Goal: Ask a question: Seek information or help from site administrators or community

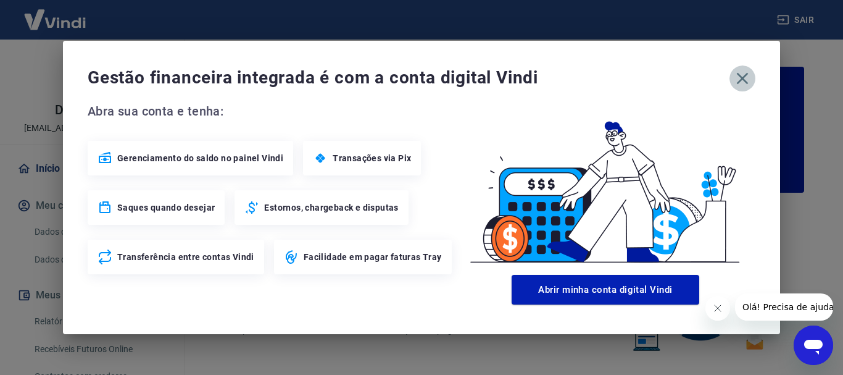
click at [746, 80] on icon "button" at bounding box center [743, 79] width 20 height 20
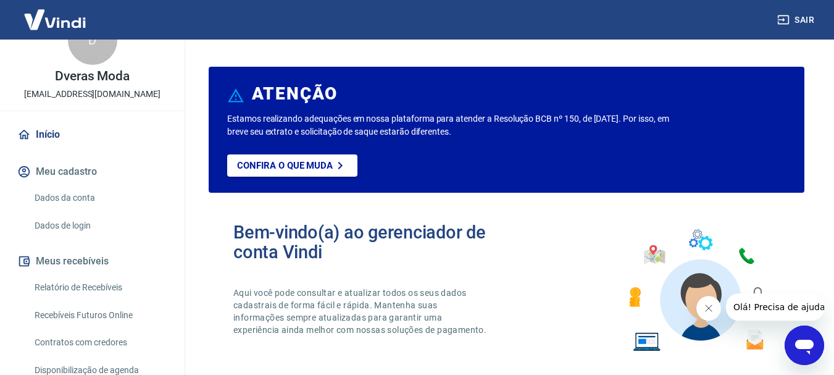
scroll to position [36, 0]
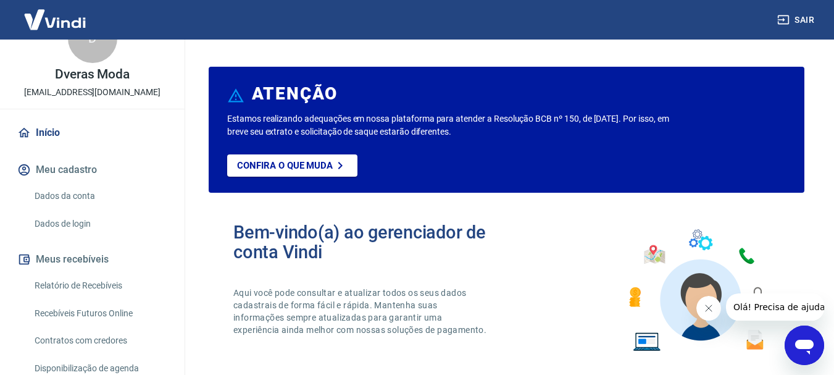
click at [809, 352] on icon "Abrir janela de mensagens" at bounding box center [804, 347] width 19 height 15
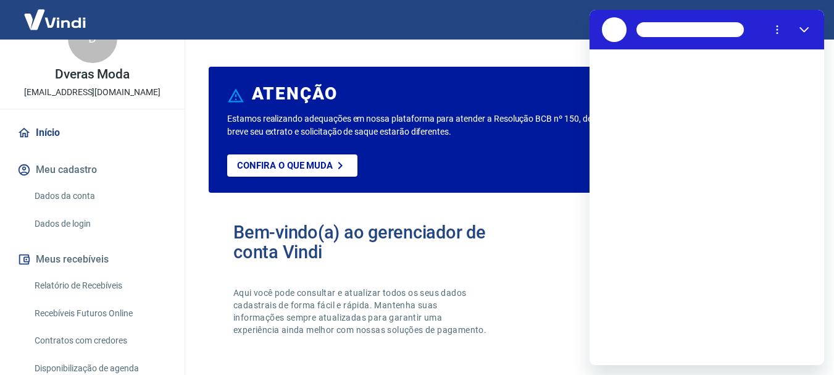
scroll to position [0, 0]
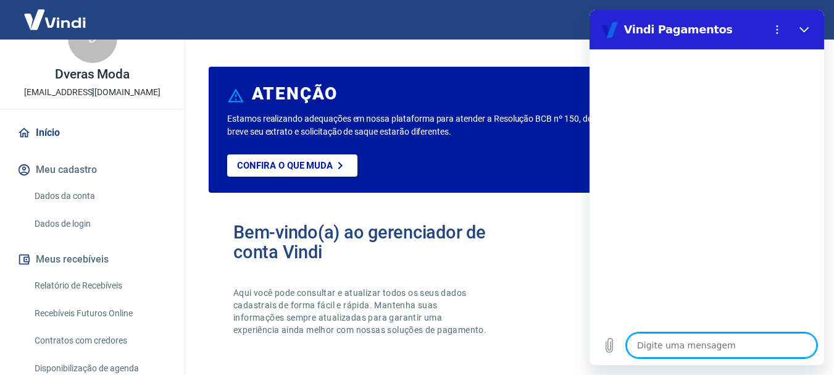
click at [672, 341] on textarea at bounding box center [722, 345] width 190 height 25
type textarea "b"
type textarea "x"
type textarea "bO"
type textarea "x"
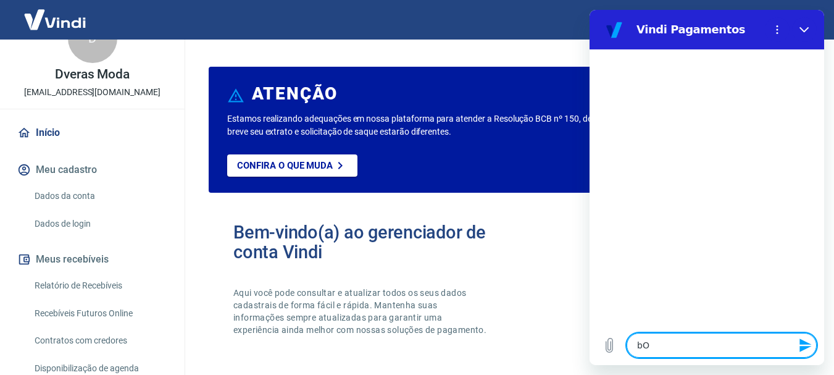
type textarea "bOM"
type textarea "x"
type textarea "bOM"
type textarea "x"
type textarea "bOM D"
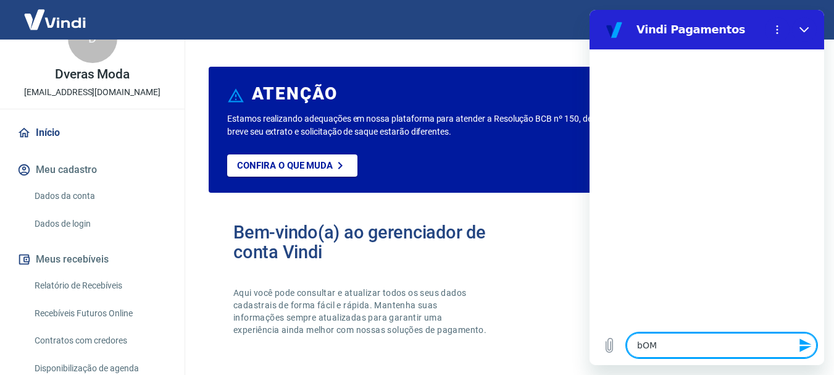
type textarea "x"
type textarea "bOM DI"
type textarea "x"
type textarea "bOM DIA"
type textarea "x"
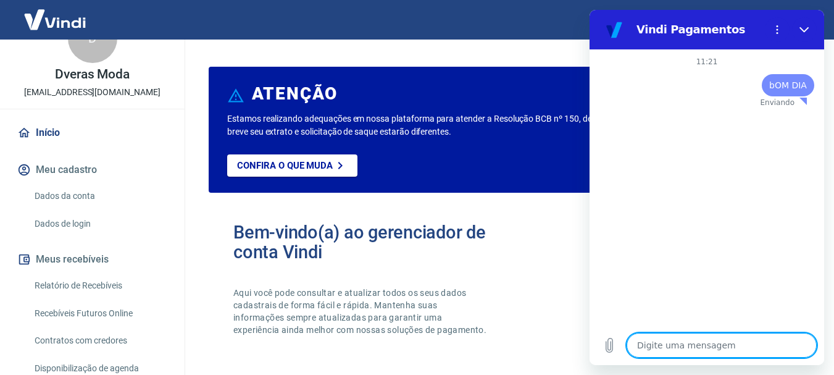
type textarea "x"
type textarea "P"
type textarea "x"
type textarea "PA"
type textarea "x"
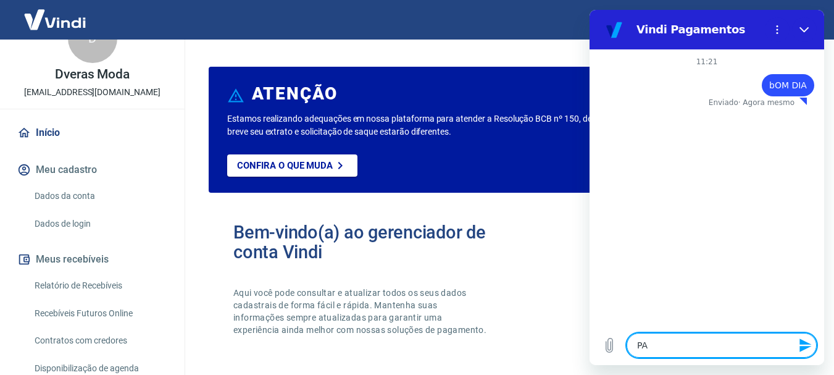
type textarea "PAR"
type textarea "x"
type textarea "PARA"
type textarea "x"
type textarea "PAR"
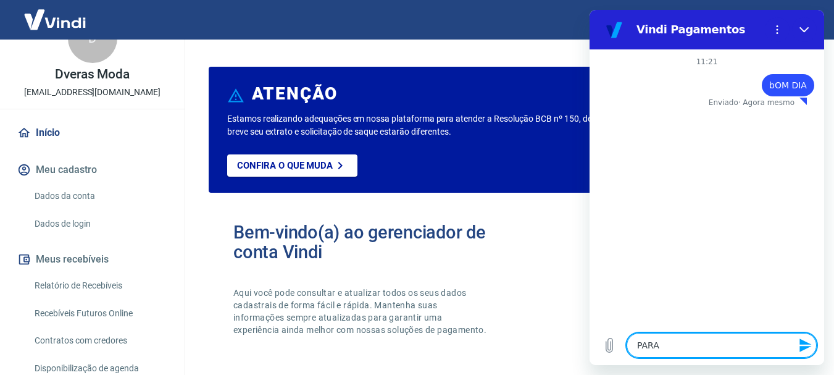
type textarea "x"
type textarea "PA"
type textarea "x"
type textarea "P"
type textarea "x"
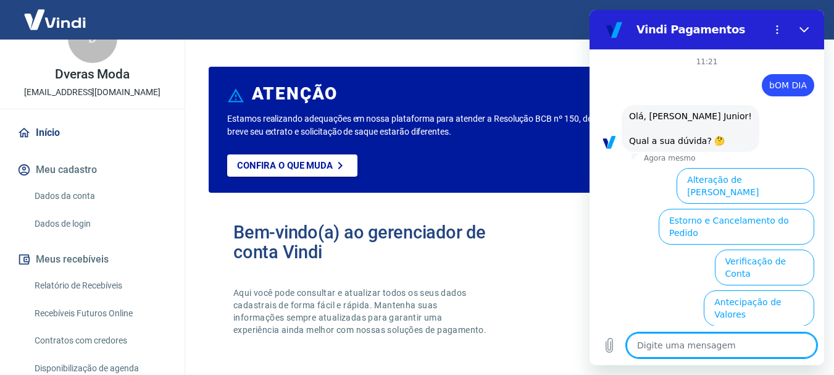
scroll to position [96, 0]
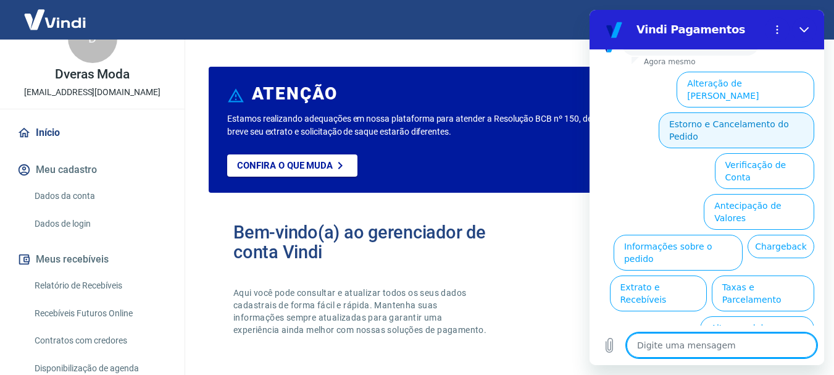
click at [711, 113] on button "Estorno e Cancelamento do Pedido" at bounding box center [737, 130] width 156 height 36
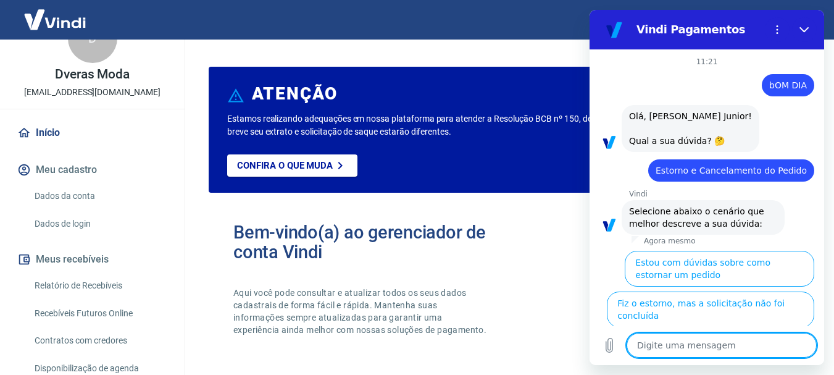
scroll to position [131, 0]
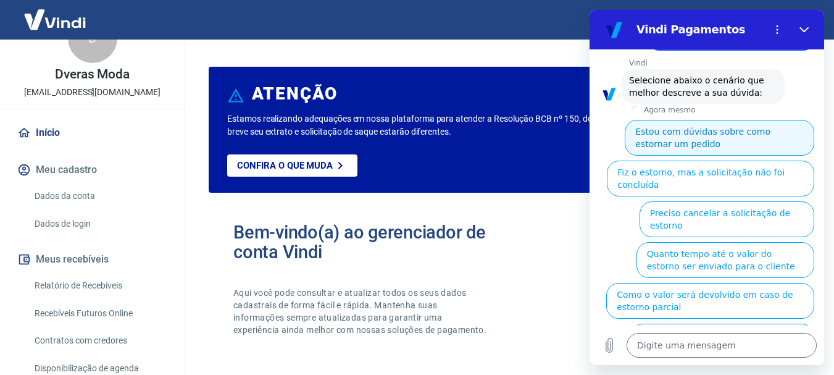
click at [724, 144] on button "Estou com dúvidas sobre como estornar um pedido" at bounding box center [720, 138] width 190 height 36
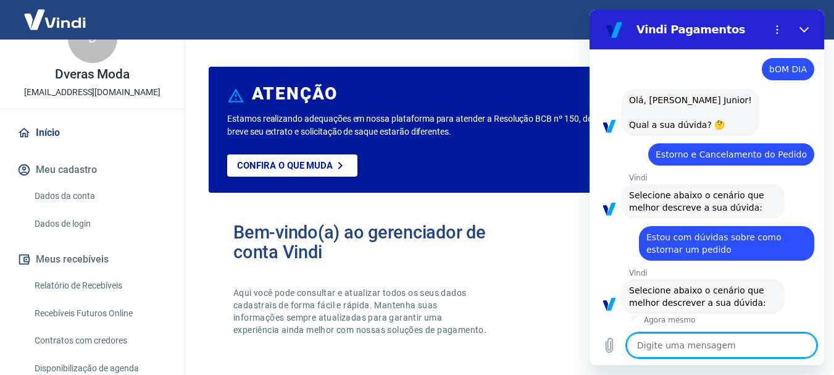
scroll to position [104, 0]
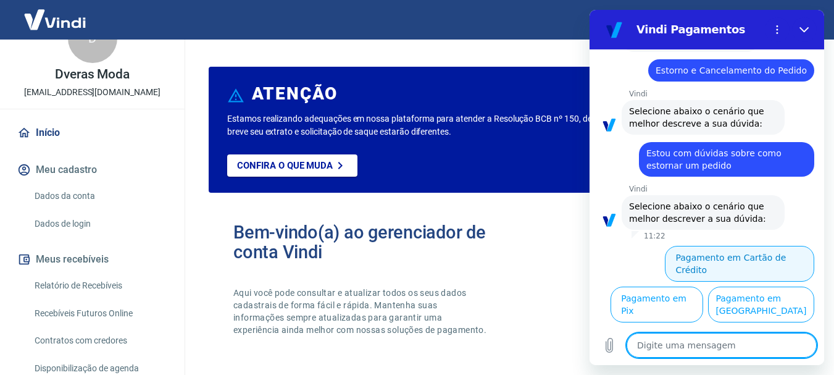
click at [767, 259] on button "Pagamento em Cartão de Crédito" at bounding box center [739, 264] width 149 height 36
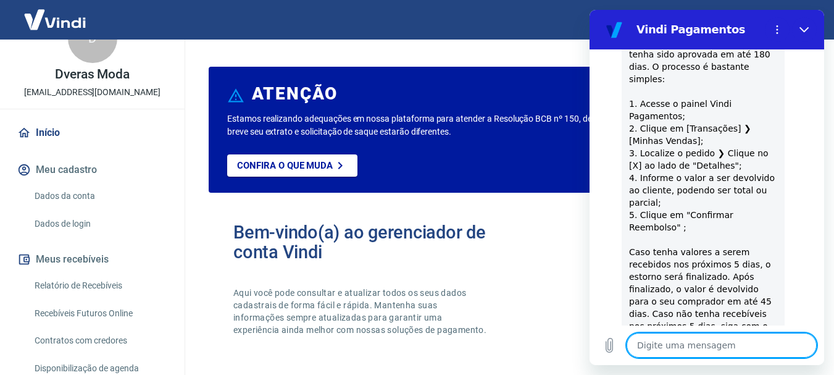
scroll to position [451, 0]
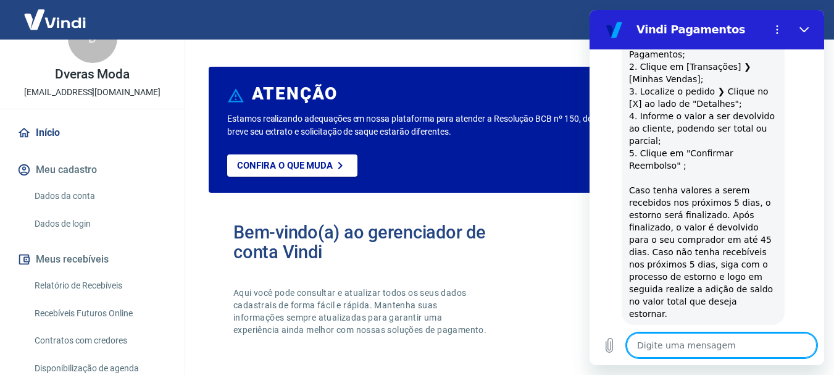
click at [117, 317] on link "Recebíveis Futuros Online" at bounding box center [100, 313] width 140 height 25
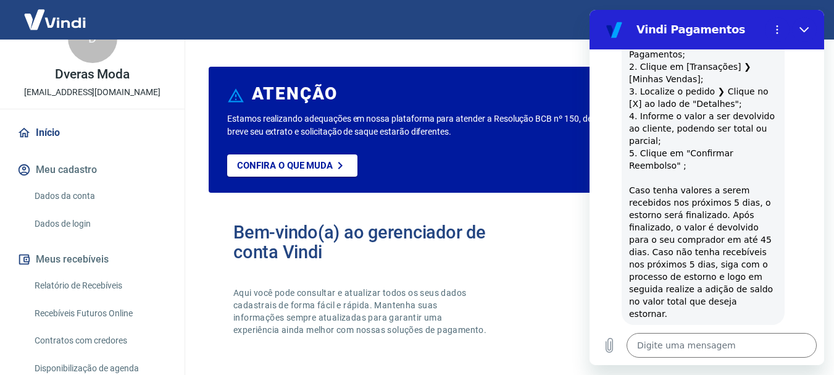
type textarea "x"
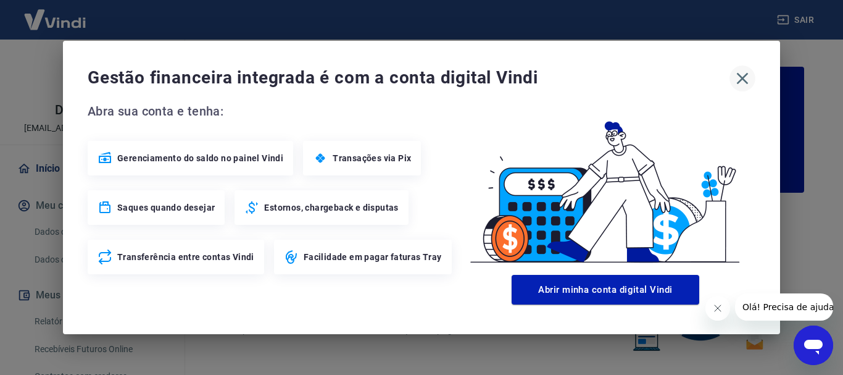
click at [743, 84] on icon "button" at bounding box center [743, 79] width 20 height 20
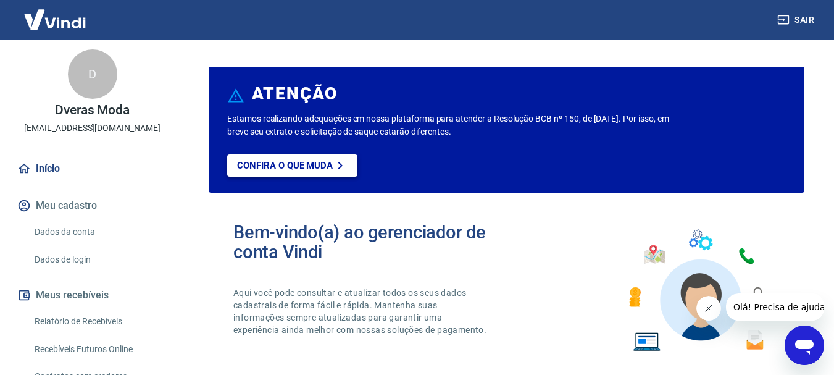
click at [317, 169] on p "Confira o que muda" at bounding box center [285, 165] width 96 height 11
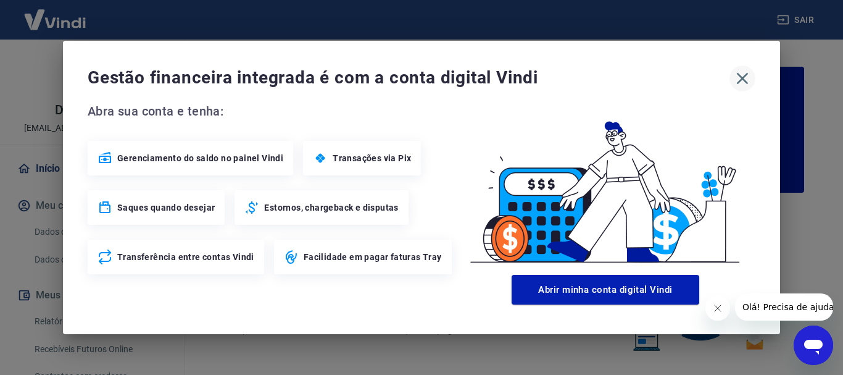
click at [738, 79] on icon "button" at bounding box center [743, 79] width 20 height 20
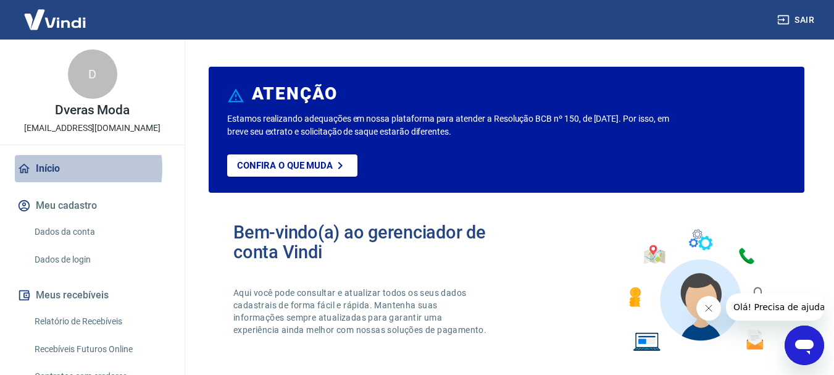
click at [63, 169] on link "Início" at bounding box center [92, 168] width 155 height 27
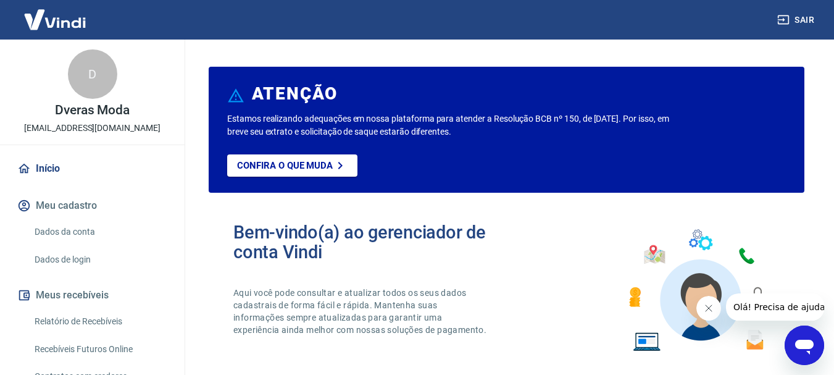
scroll to position [62, 0]
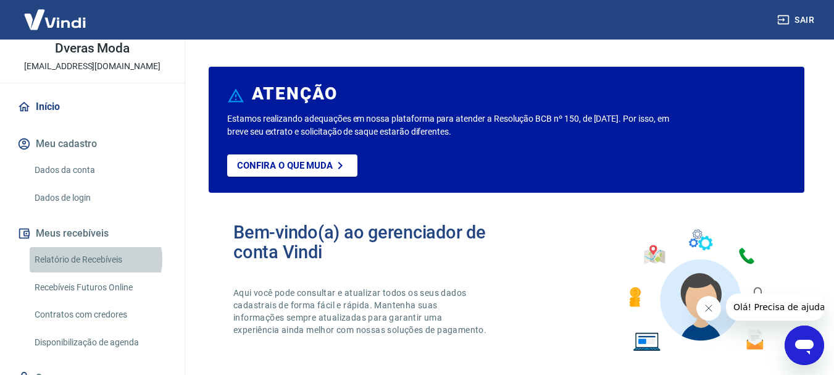
click at [91, 259] on link "Relatório de Recebíveis" at bounding box center [100, 259] width 140 height 25
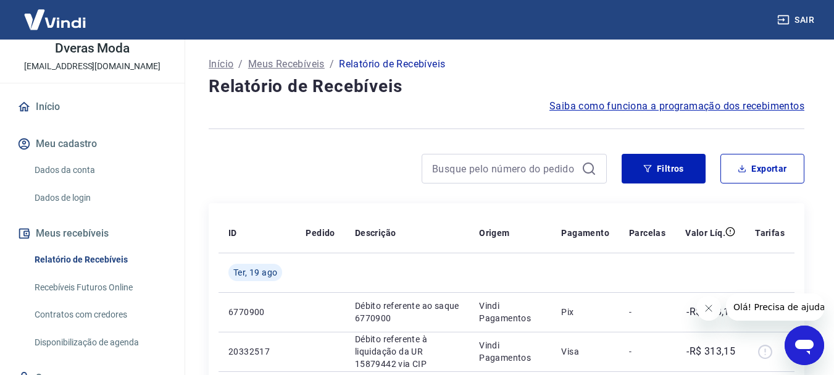
click at [98, 287] on link "Recebíveis Futuros Online" at bounding box center [100, 287] width 140 height 25
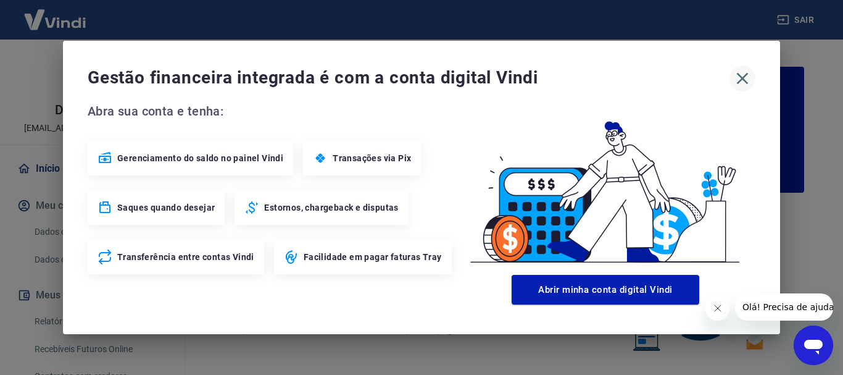
click at [747, 76] on icon "button" at bounding box center [743, 79] width 20 height 20
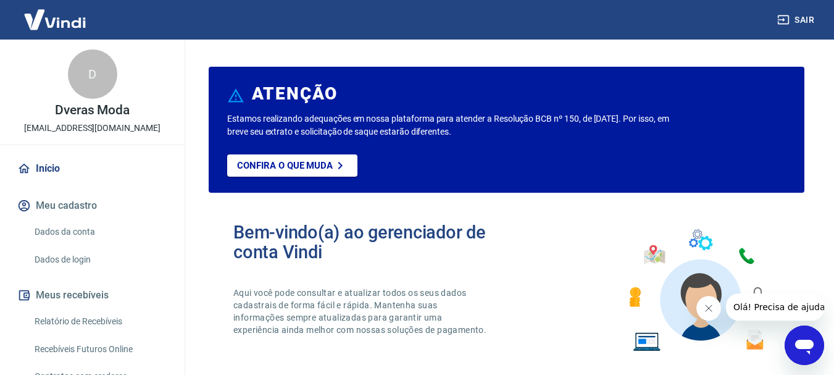
click at [106, 320] on link "Relatório de Recebíveis" at bounding box center [100, 321] width 140 height 25
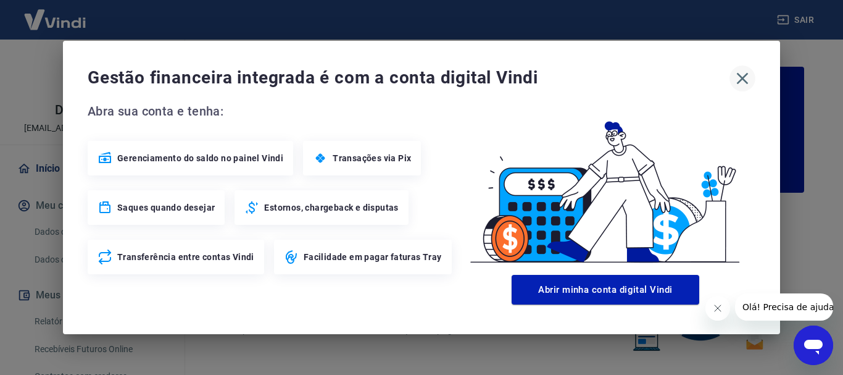
click at [746, 81] on icon "button" at bounding box center [743, 79] width 12 height 12
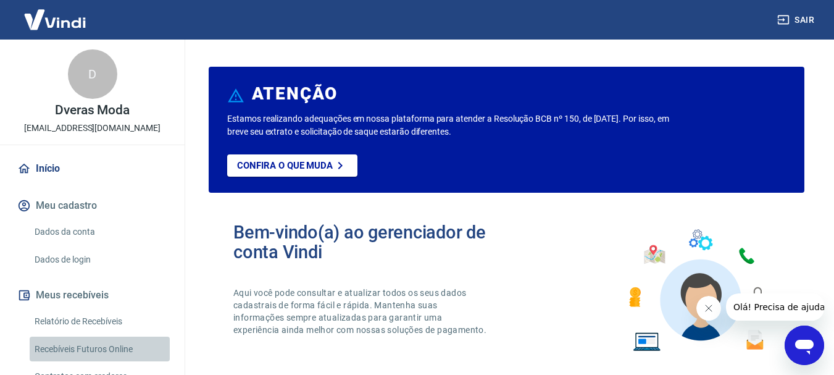
click at [126, 347] on link "Recebíveis Futuros Online" at bounding box center [100, 348] width 140 height 25
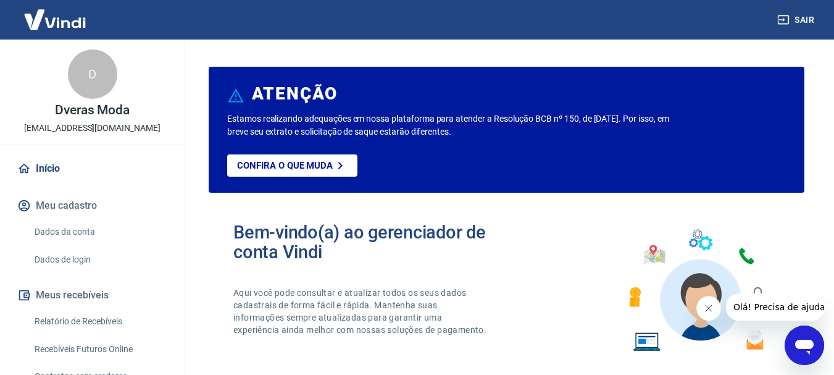
click at [814, 355] on icon "Abrir janela de mensagens" at bounding box center [804, 345] width 22 height 22
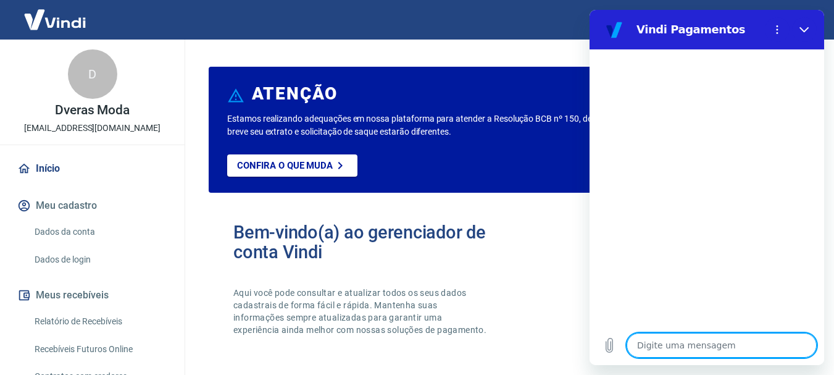
type textarea "O"
type textarea "x"
type textarea "ON"
type textarea "x"
type textarea "OND"
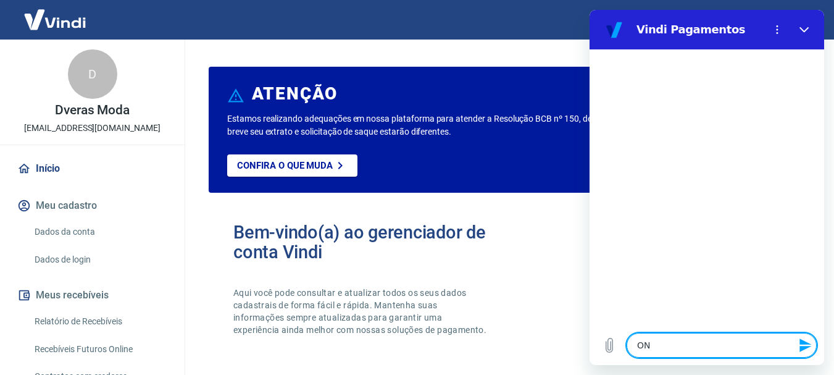
type textarea "x"
type textarea "ONDE"
type textarea "x"
type textarea "ONDE"
type textarea "x"
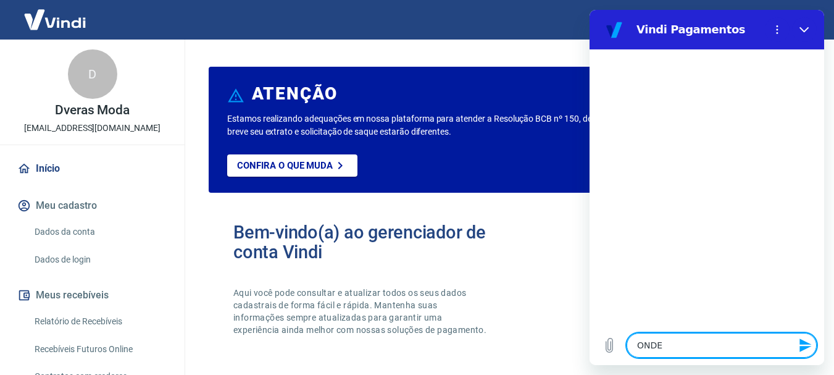
type textarea "ONDE P"
type textarea "x"
type textarea "ONDE PR"
type textarea "x"
type textarea "ONDE PRO"
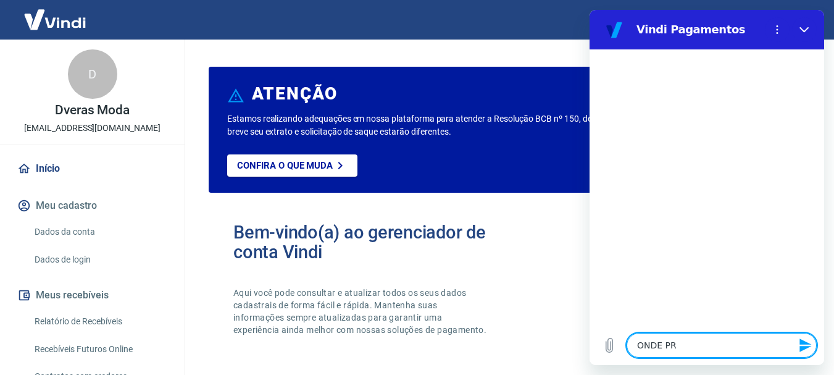
type textarea "x"
type textarea "ONDE PROC"
type textarea "x"
type textarea "ONDE PROCU"
type textarea "x"
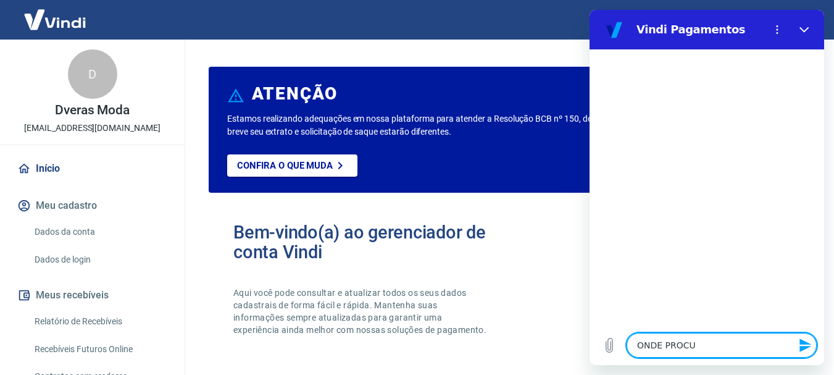
type textarea "ONDE PROC"
type textarea "x"
type textarea "ONDE PRO"
type textarea "x"
type textarea "ONDE PR"
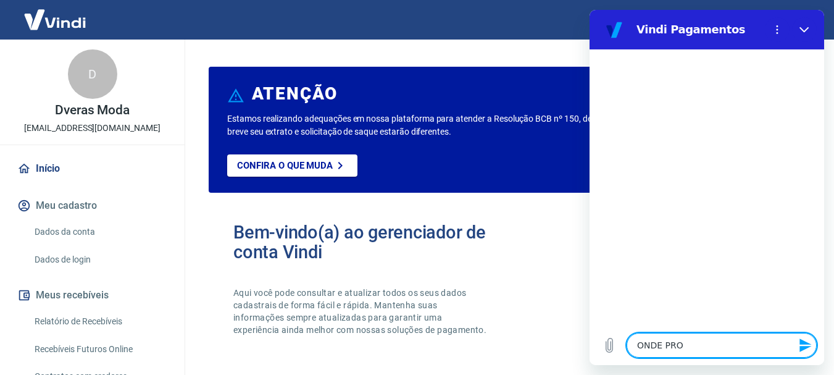
type textarea "x"
type textarea "ONDE P"
type textarea "x"
type textarea "ONDE"
type textarea "x"
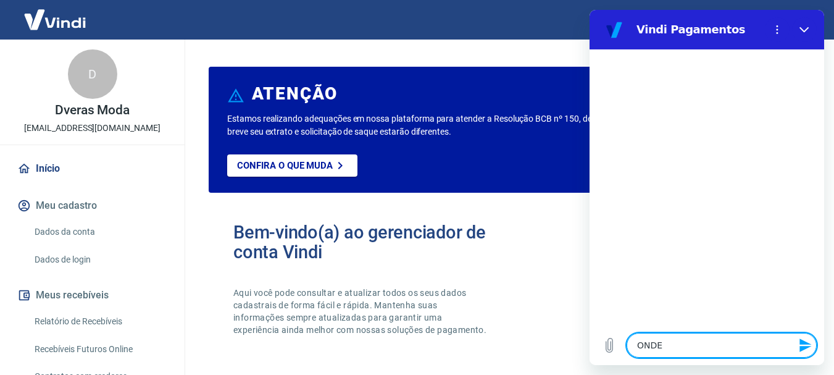
type textarea "ONDE V"
type textarea "x"
type textarea "ONDE VE"
type textarea "x"
type textarea "ONDE VEJ"
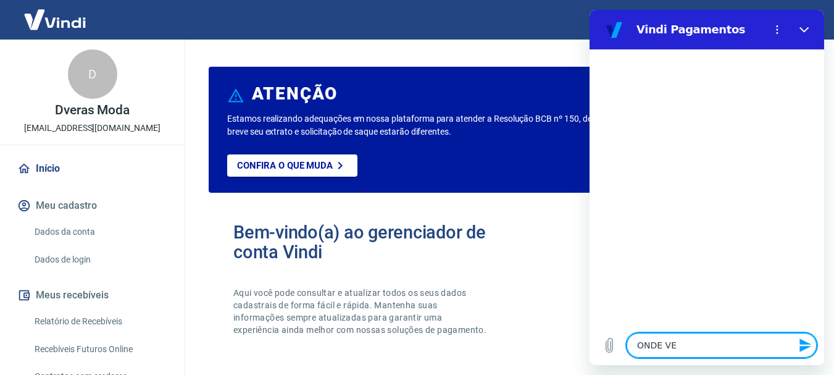
type textarea "x"
type textarea "ONDE VEJO"
type textarea "x"
type textarea "ONDE VEJO"
type textarea "x"
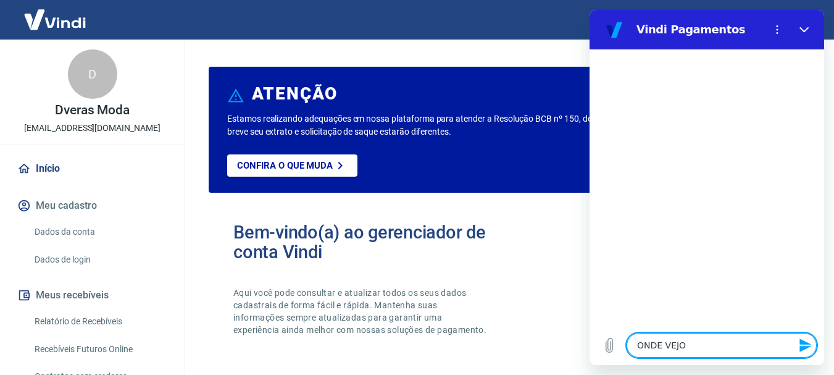
type textarea "ONDE VEJO O"
type textarea "x"
type textarea "ONDE VEJO O"
type textarea "x"
type textarea "ONDE VEJO O V"
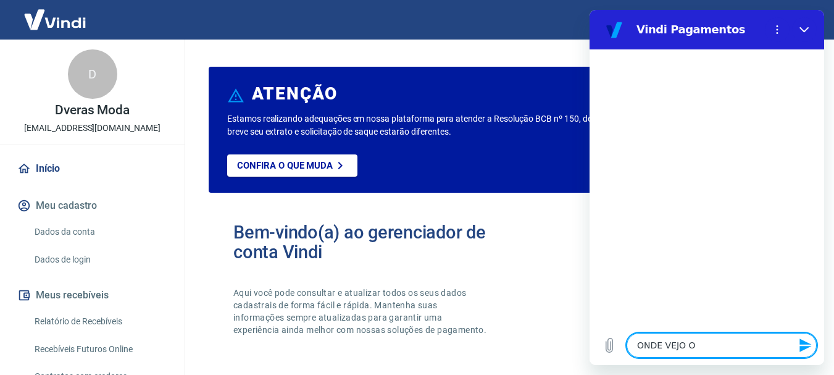
type textarea "x"
type textarea "ONDE VEJO O VA"
type textarea "x"
type textarea "ONDE VEJO O VAL"
type textarea "x"
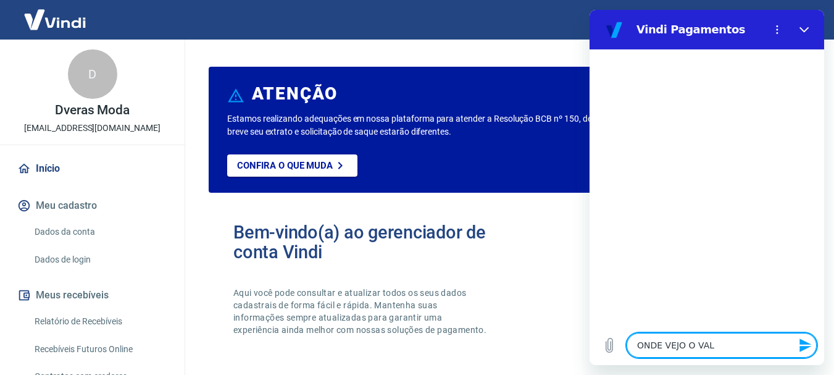
type textarea "ONDE VEJO O VALO"
type textarea "x"
type textarea "ONDE VEJO O VALOR"
type textarea "x"
type textarea "ONDE VEJO O VALOR"
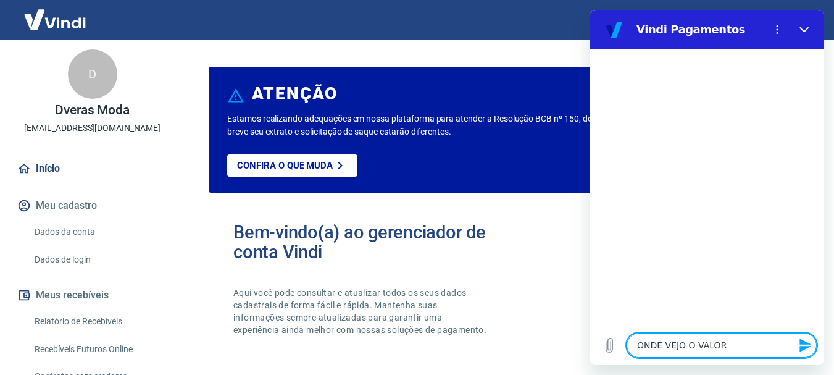
type textarea "x"
type textarea "ONDE VEJO O VALOR Q"
type textarea "x"
type textarea "ONDE VEJO O VALOR QU"
type textarea "x"
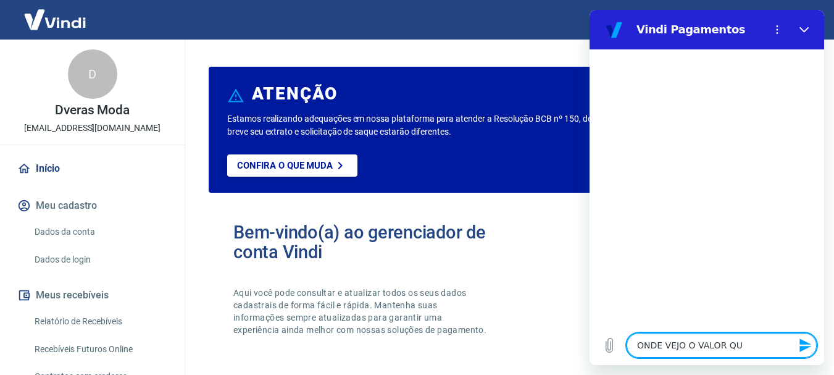
type textarea "ONDE VEJO O VALOR QUE"
type textarea "x"
type textarea "ONDE VEJO O VALOR QUE"
type textarea "x"
type textarea "ONDE VEJO O VALOR QUE V"
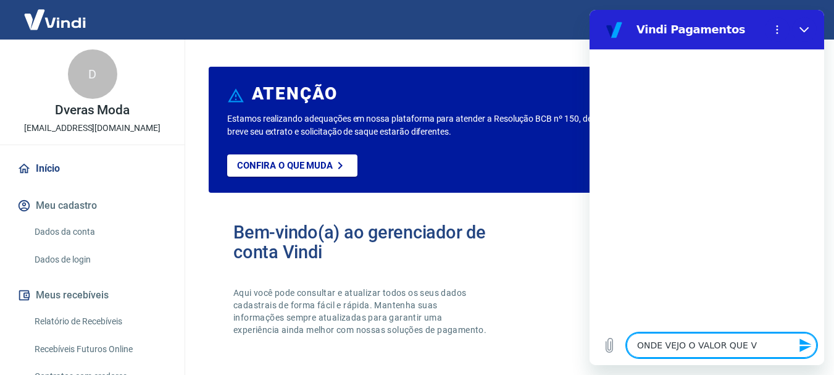
type textarea "x"
type textarea "ONDE VEJO O VALOR QUE VA"
type textarea "x"
type textarea "ONDE VEJO O VALOR QUE VAI"
type textarea "x"
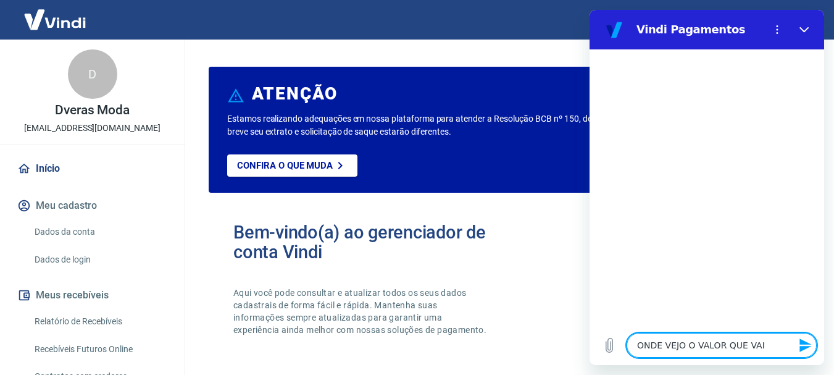
type textarea "ONDE VEJO O VALOR QUE VAI"
type textarea "x"
type textarea "ONDE VEJO O VALOR QUE VAI S"
type textarea "x"
type textarea "ONDE VEJO O VALOR QUE VAI SE"
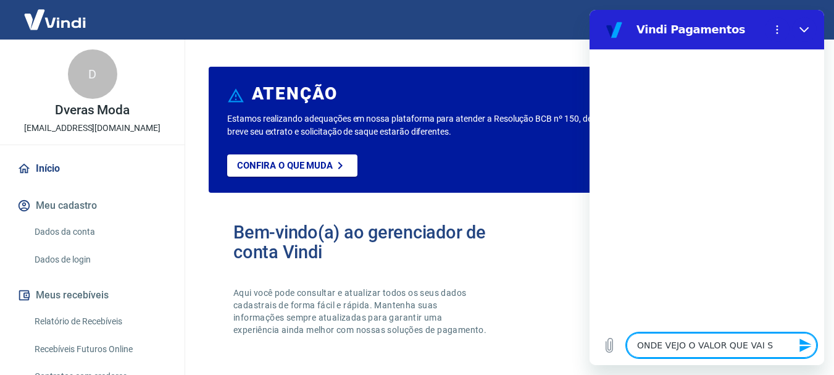
type textarea "x"
type textarea "ONDE VEJO O VALOR QUE VAI SER"
type textarea "x"
type textarea "ONDE VEJO O VALOR QUE VAI SER"
type textarea "x"
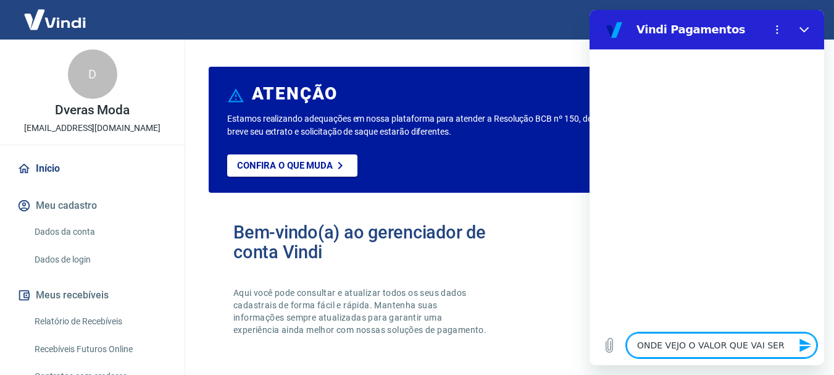
type textarea "ONDE VEJO O VALOR QUE VAI SER E"
type textarea "x"
type textarea "ONDE VEJO O VALOR QUE VAI SER ES"
type textarea "x"
type textarea "ONDE VEJO O VALOR QUE VAI SER EST"
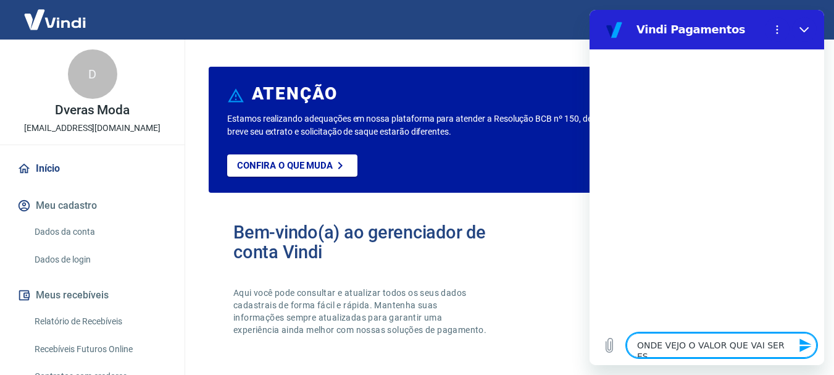
type textarea "x"
type textarea "ONDE VEJO O VALOR QUE VAI SER ESTO"
type textarea "x"
type textarea "ONDE VEJO O VALOR QUE VAI SER ESTOR"
type textarea "x"
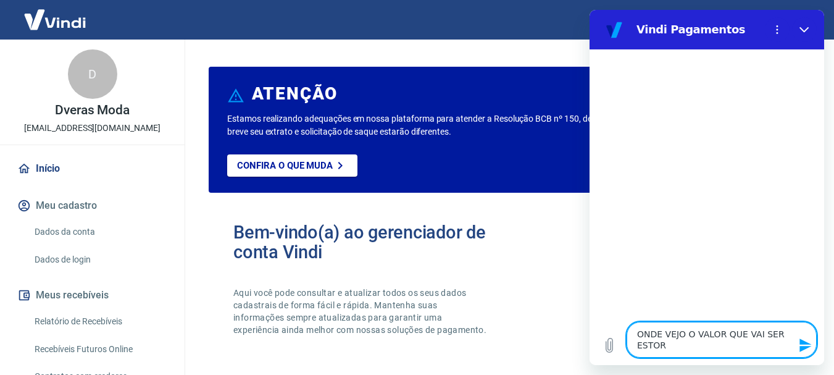
type textarea "ONDE VEJO O VALOR QUE VAI SER ESTORN"
type textarea "x"
type textarea "ONDE VEJO O VALOR QUE VAI SER ESTORNA"
type textarea "x"
type textarea "ONDE VEJO O VALOR QUE VAI SER ESTORNAD"
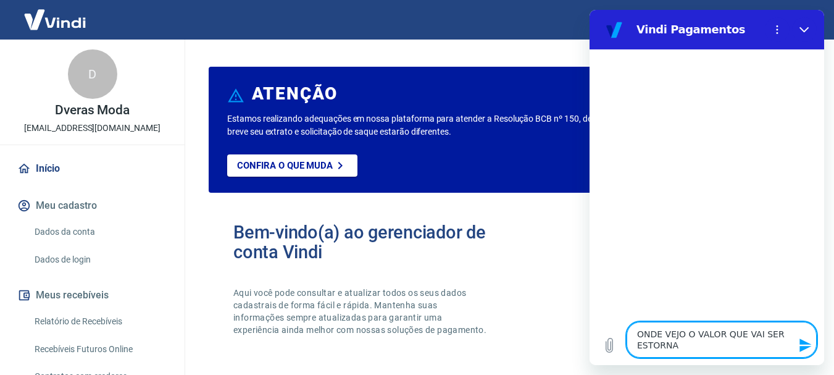
type textarea "x"
type textarea "ONDE VEJO O VALOR QUE VAI SER ESTORNADO"
type textarea "x"
type textarea "ONDE VEJO O VALOR QUE VAI SER ESTORNADO"
type textarea "x"
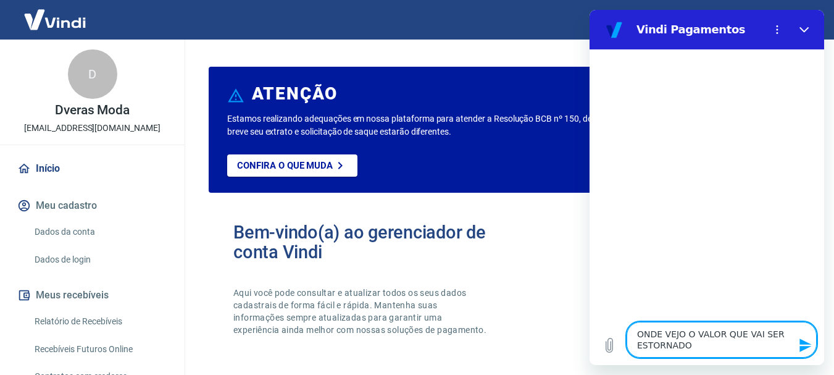
type textarea "ONDE VEJO O VALOR QUE VAI SER ESTORNADO N"
type textarea "x"
type textarea "ONDE VEJO O VALOR QUE VAI SER ESTORNADO NO"
type textarea "x"
type textarea "ONDE VEJO O VALOR QUE VAI SER ESTORNADO NO"
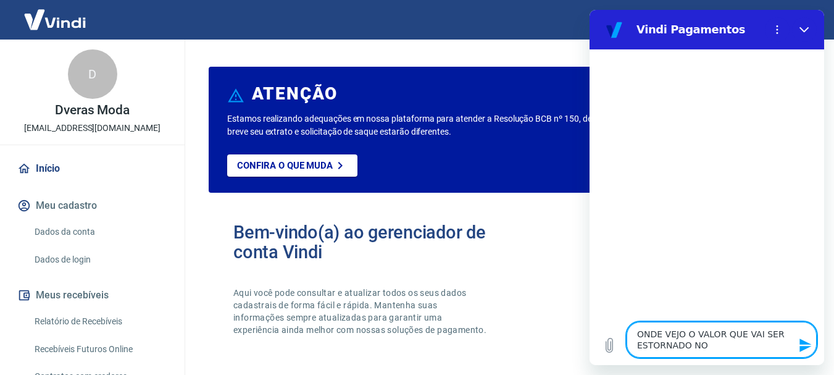
type textarea "x"
type textarea "ONDE VEJO O VALOR QUE VAI SER ESTORNADO NO C"
type textarea "x"
type textarea "ONDE VEJO O VALOR QUE VAI SER ESTORNADO NO CA"
type textarea "x"
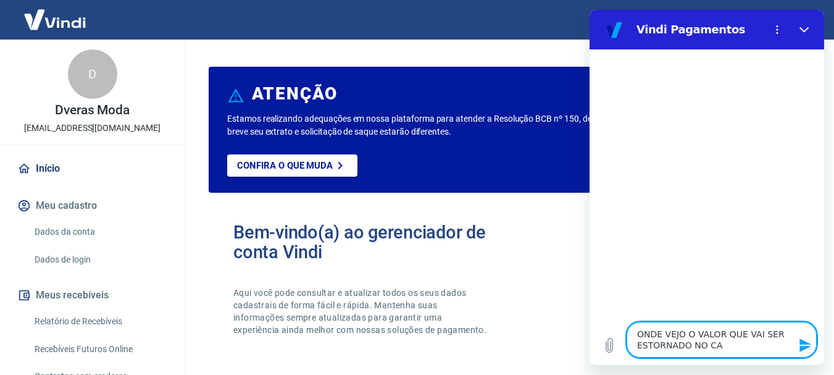
type textarea "ONDE VEJO O VALOR QUE VAI SER ESTORNADO NO CAR"
type textarea "x"
type textarea "ONDE VEJO O VALOR QUE VAI SER ESTORNADO NO CART"
type textarea "x"
type textarea "ONDE VEJO O VALOR QUE VAI SER ESTORNADO NO CARTÃ"
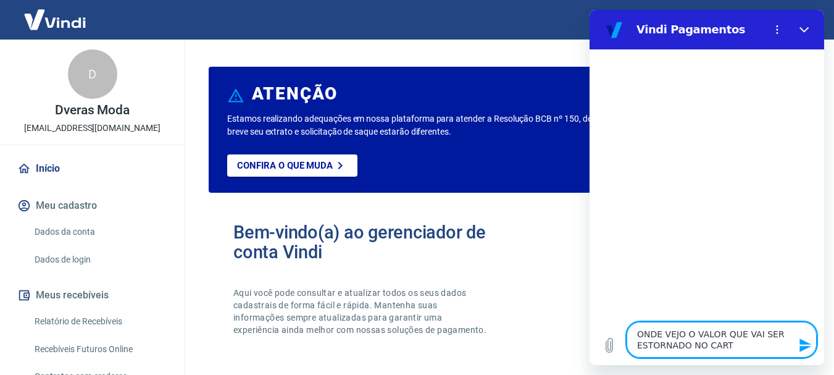
type textarea "x"
type textarea "ONDE VEJO O VALOR QUE VAI SER ESTORNADO NO CARTÃO"
type textarea "x"
type textarea "ONDE VEJO O VALOR QUE VAI SER ESTORNADO NO CARTÃO"
type textarea "x"
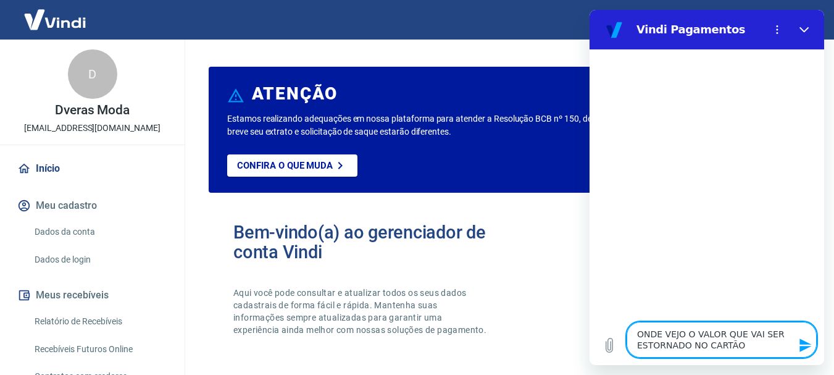
type textarea "ONDE VEJO O VALOR QUE VAI SER ESTORNADO NO CARTÃO D"
type textarea "x"
type textarea "ONDE VEJO O VALOR QUE VAI SER ESTORNADO NO CARTÃO DA"
type textarea "x"
type textarea "ONDE VEJO O VALOR QUE VAI SER ESTORNADO NO CARTÃO DA"
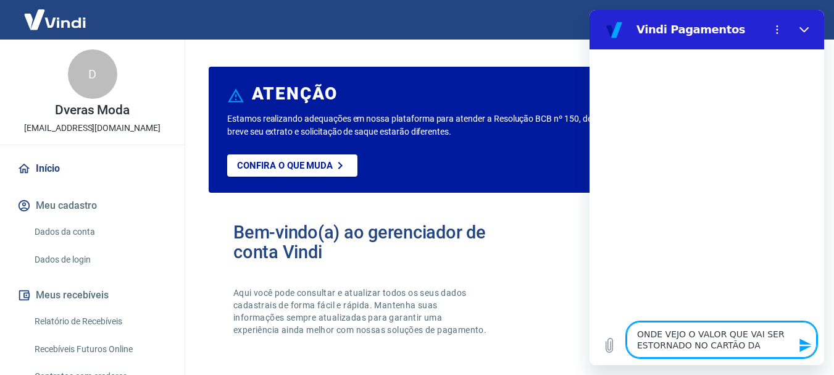
type textarea "x"
type textarea "ONDE VEJO O VALOR QUE VAI SER ESTORNADO NO CARTÃO DA C"
type textarea "x"
type textarea "ONDE VEJO O VALOR QUE VAI SER ESTORNADO NO CARTÃO DA CL"
type textarea "x"
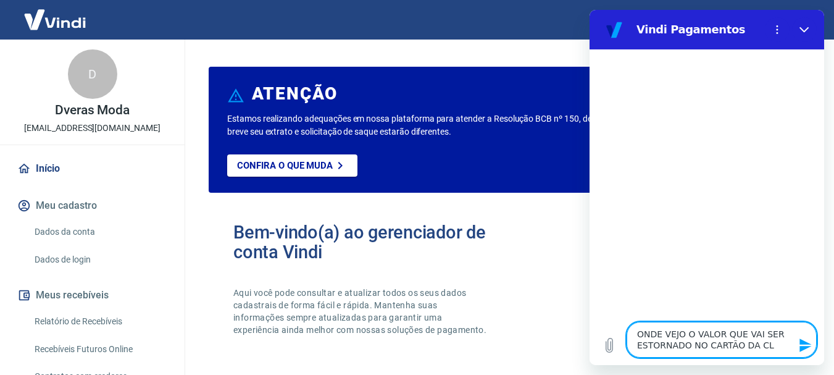
type textarea "ONDE VEJO O VALOR QUE VAI SER ESTORNADO NO CARTÃO DA CLI"
type textarea "x"
type textarea "ONDE VEJO O VALOR QUE VAI SER ESTORNADO NO CARTÃO DA CLIE"
type textarea "x"
type textarea "ONDE VEJO O VALOR QUE VAI SER ESTORNADO NO CARTÃO DA CLIEN"
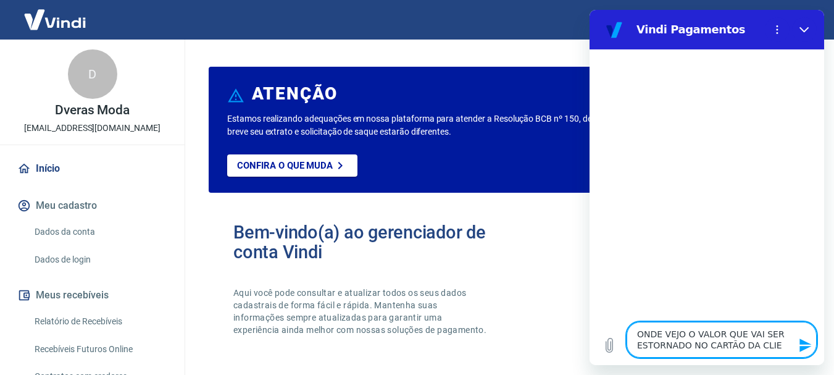
type textarea "x"
type textarea "ONDE VEJO O VALOR QUE VAI SER ESTORNADO NO CARTÃO DA CLIENT"
type textarea "x"
type textarea "ONDE VEJO O VALOR QUE VAI SER ESTORNADO NO CARTÃO DA CLIENTE"
type textarea "x"
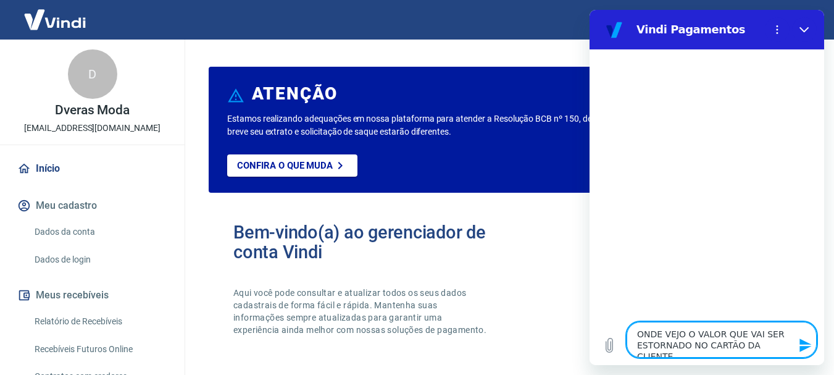
type textarea "ONDE VEJO O VALOR QUE VAI SER ESTORNADO NO CARTÃO DA CLIENTE"
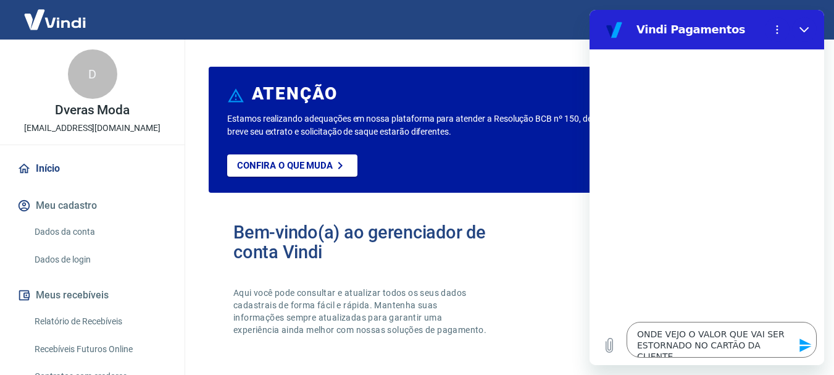
click at [806, 348] on icon "Enviar mensagem" at bounding box center [805, 345] width 12 height 14
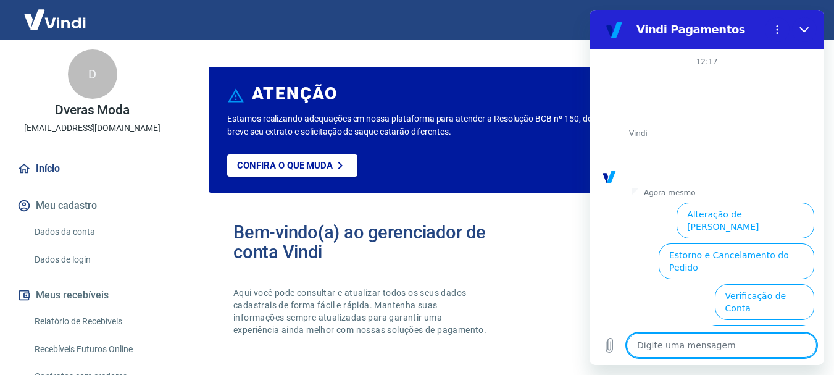
scroll to position [119, 0]
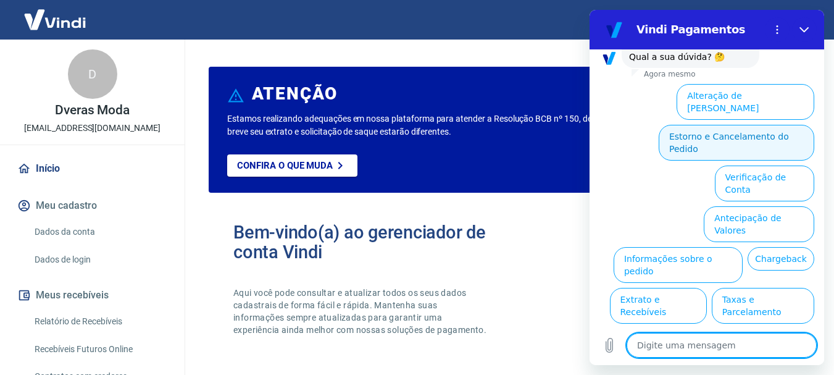
click at [751, 125] on button "Estorno e Cancelamento do Pedido" at bounding box center [737, 143] width 156 height 36
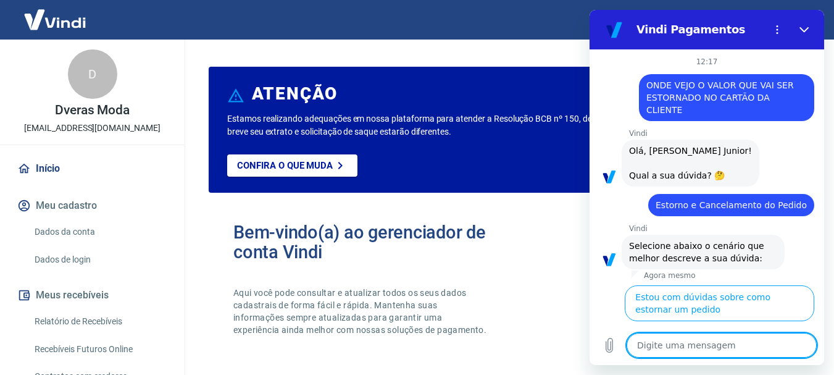
scroll to position [153, 0]
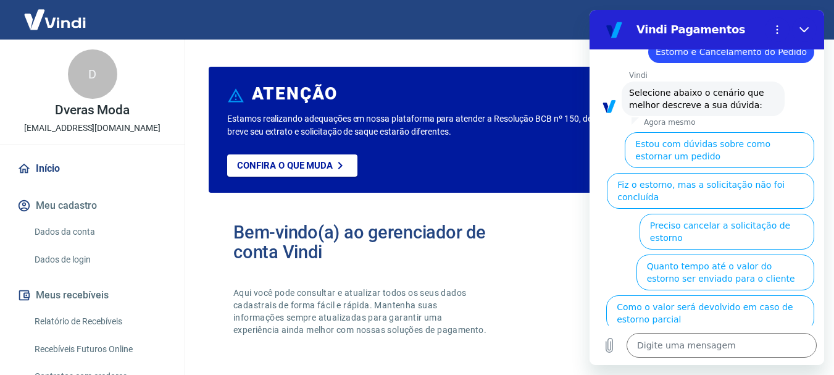
click at [740, 336] on button "Fiz o estorno, mas a taxa não foi devolvida" at bounding box center [722, 354] width 183 height 36
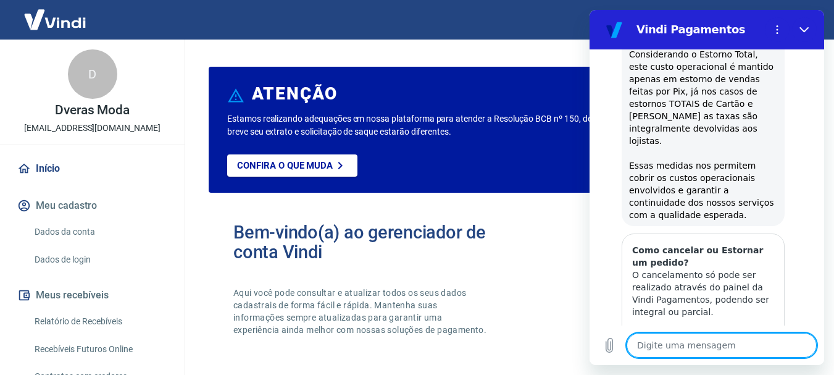
scroll to position [632, 0]
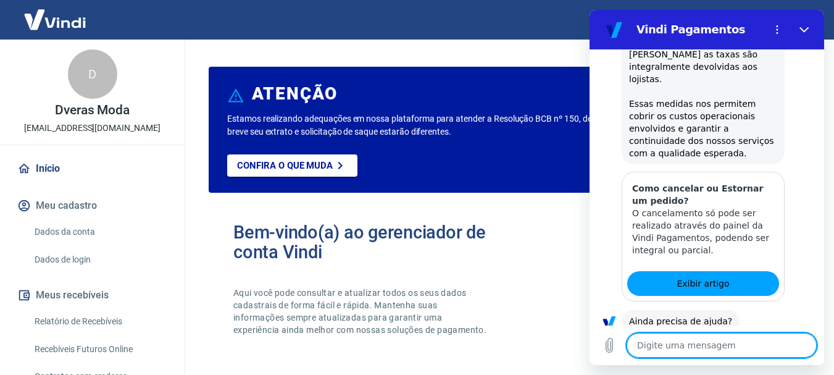
type textarea "x"
type textarea "Q"
type textarea "x"
type textarea "QU"
type textarea "x"
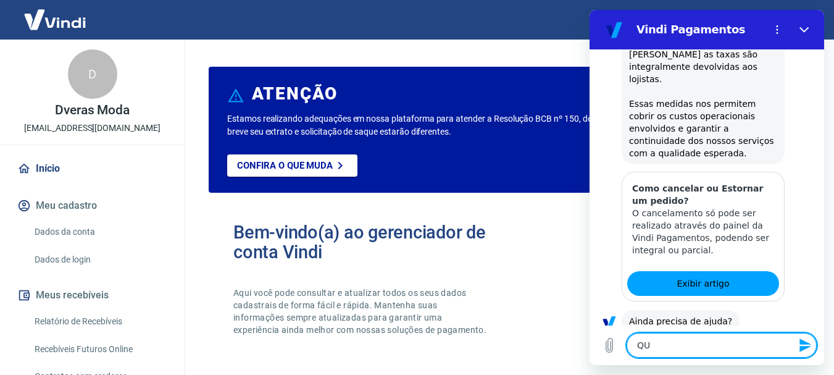
type textarea "QUN"
type textarea "x"
type textarea "QUNT"
type textarea "x"
type textarea "QUNTO"
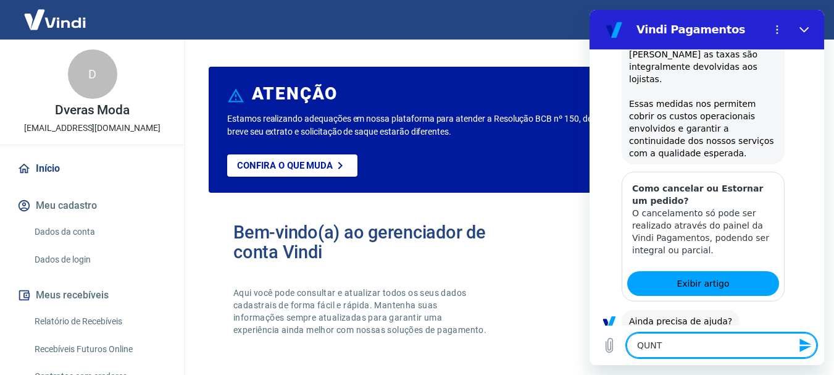
type textarea "x"
type textarea "QUNTO"
type textarea "x"
type textarea "QUNTO T"
type textarea "x"
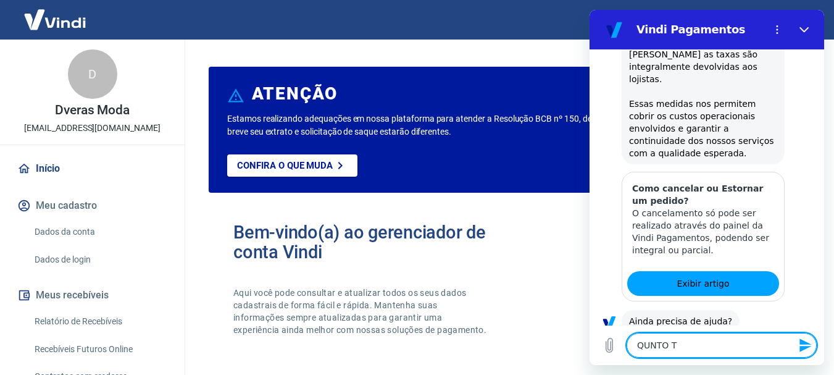
type textarea "QUNTO TE"
type textarea "x"
type textarea "QUNTO TEM"
type textarea "x"
type textarea "QUNTO TEMP"
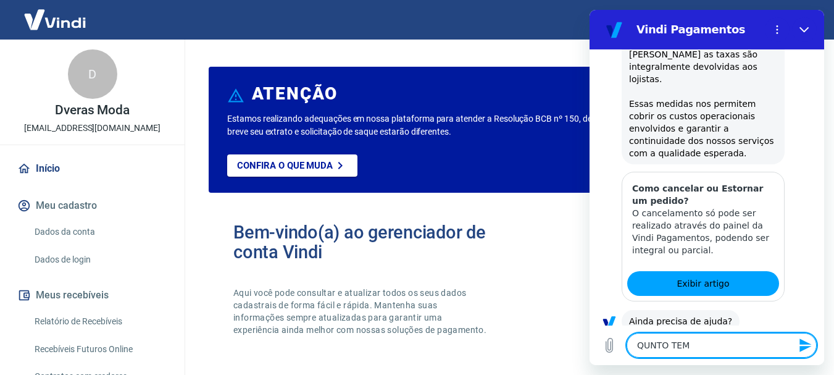
type textarea "x"
type textarea "QUNTO TEMPO"
type textarea "x"
type textarea "QUNTO TEMPO"
type textarea "x"
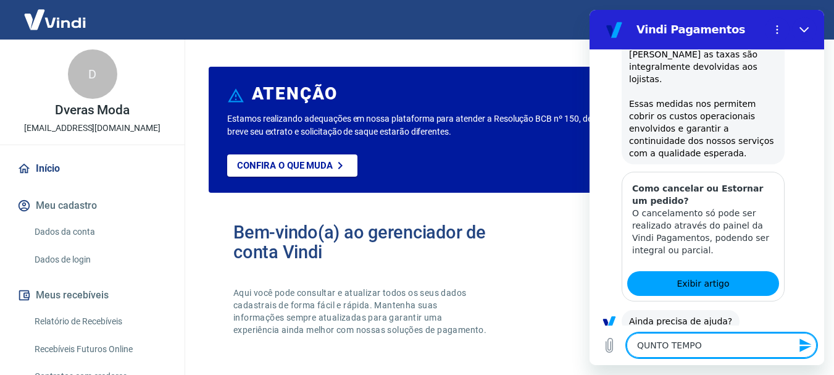
type textarea "QUNTO TEMPO \"
type textarea "x"
type textarea "QUNTO TEMPO"
type textarea "x"
type textarea "QUNTO TEMPO A"
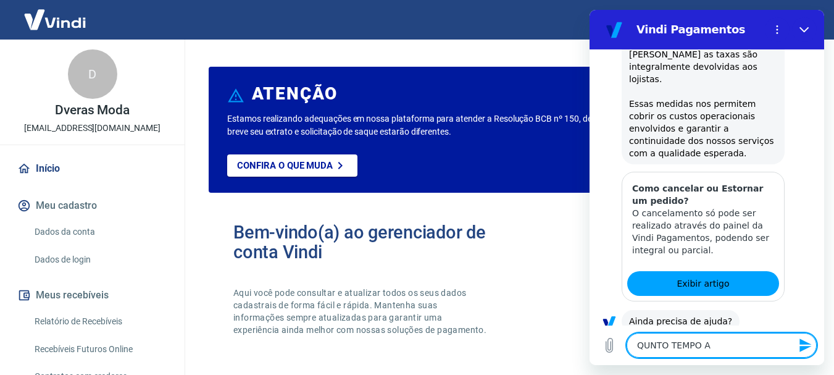
type textarea "x"
type textarea "QUNTO TEMPO A"
type textarea "x"
type textarea "QUNTO TEMPO A C"
type textarea "x"
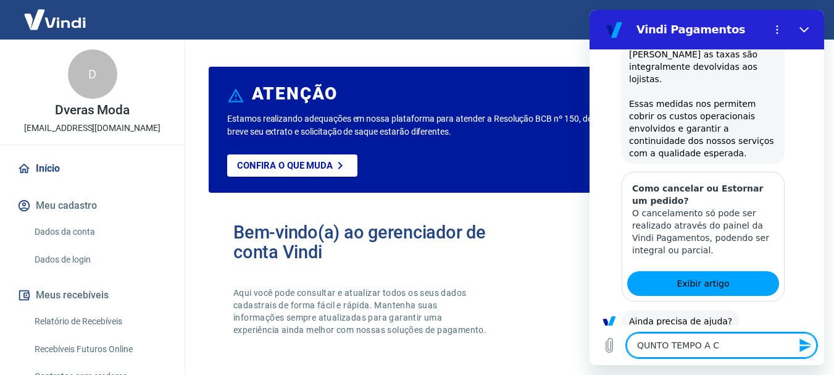
type textarea "QUNTO TEMPO A CL"
type textarea "x"
type textarea "QUNTO TEMPO A CLI"
type textarea "x"
type textarea "QUNTO TEMPO A CLIE"
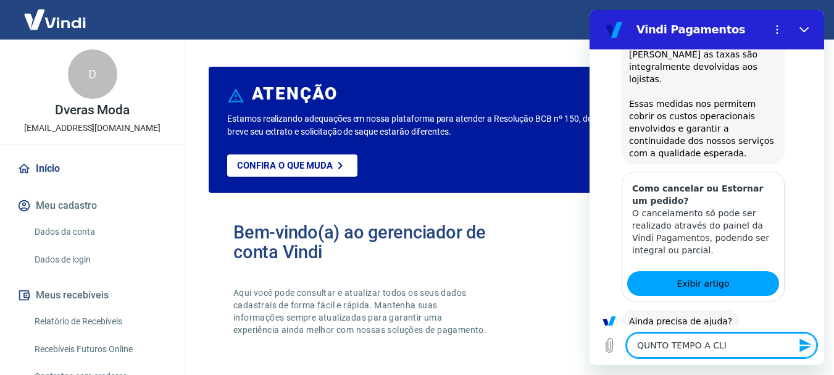
type textarea "x"
type textarea "QUNTO TEMPO A CLIEN"
type textarea "x"
type textarea "QUNTO TEMPO A CLIENT"
type textarea "x"
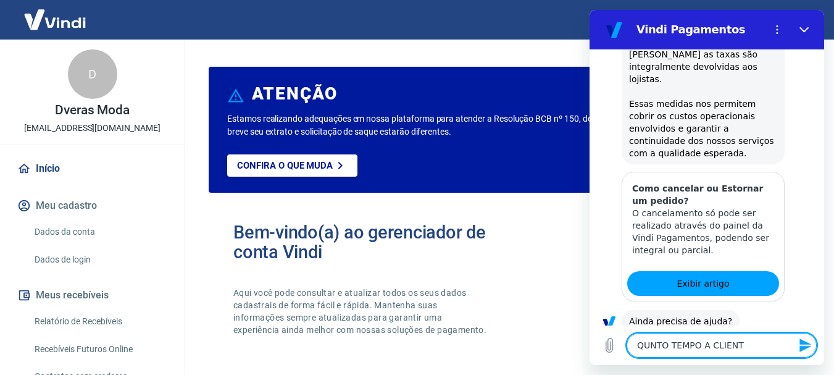
type textarea "QUNTO TEMPO A CLIENTE"
type textarea "x"
type textarea "QUNTO TEMPO A CLIENTE"
type textarea "x"
type textarea "QUNTO TEMPO A CLIENTE R"
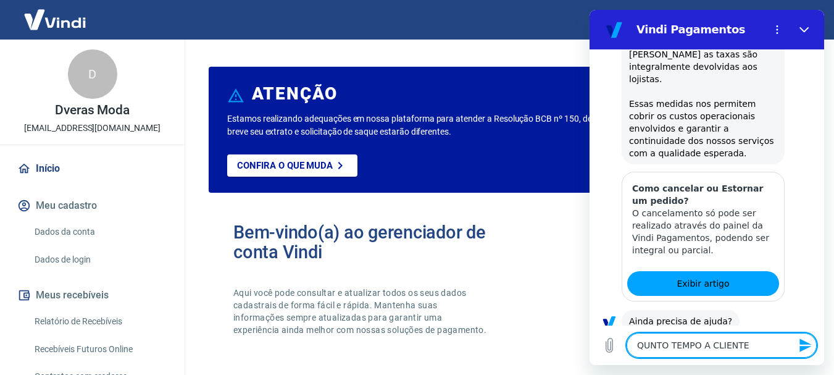
type textarea "x"
type textarea "QUNTO TEMPO A CLIENTE RE"
type textarea "x"
type textarea "QUNTO TEMPO A CLIENTE REC"
type textarea "x"
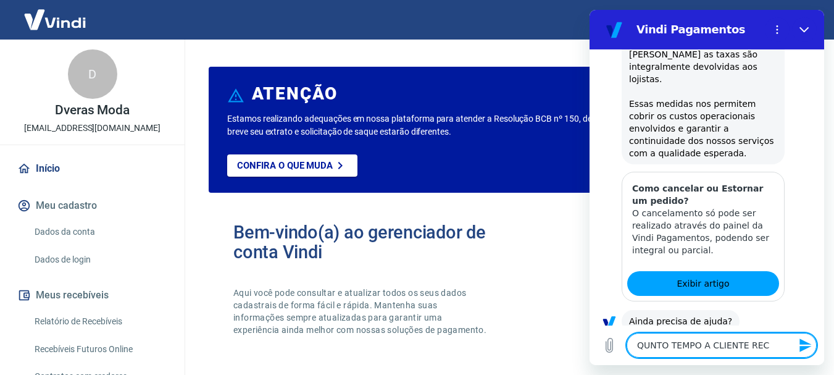
type textarea "QUNTO TEMPO A CLIENTE RECE"
type textarea "x"
type textarea "QUNTO TEMPO A CLIENTE RECEB"
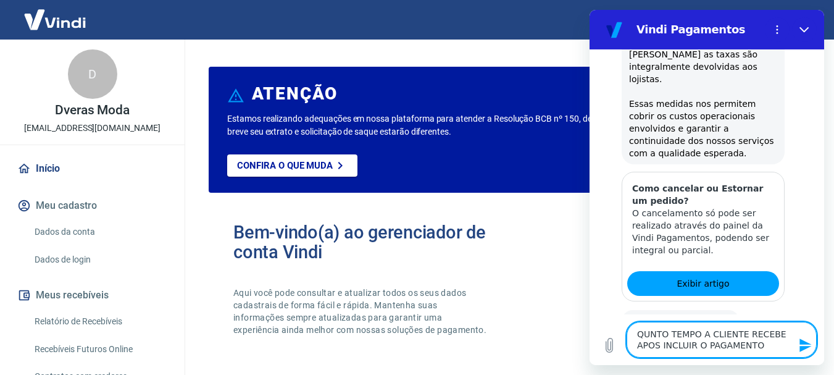
click at [806, 346] on icon "Enviar mensagem" at bounding box center [805, 345] width 15 height 15
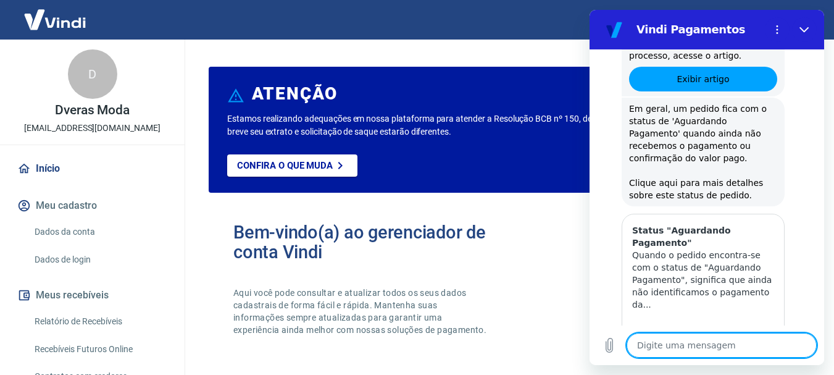
scroll to position [1351, 0]
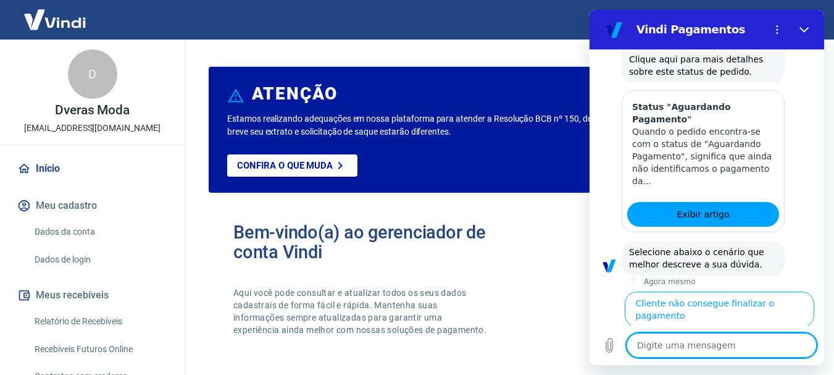
click at [675, 349] on textarea at bounding box center [722, 345] width 190 height 25
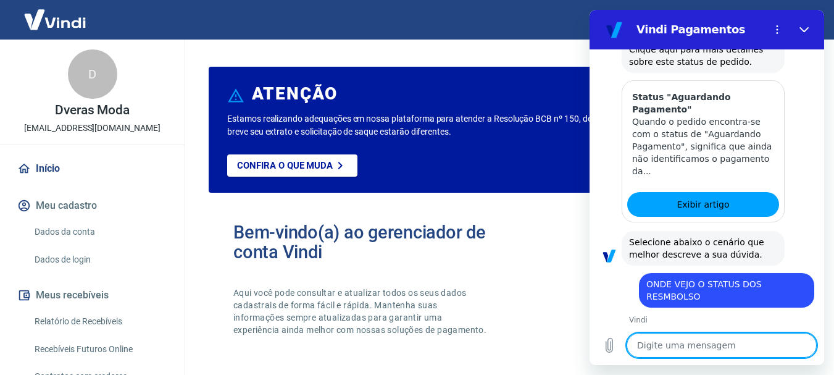
scroll to position [62, 0]
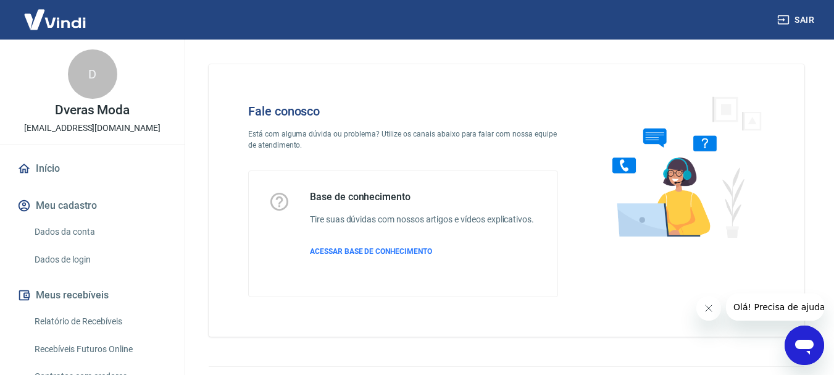
click at [769, 307] on span "Olá! Precisa de ajuda?" at bounding box center [781, 307] width 96 height 10
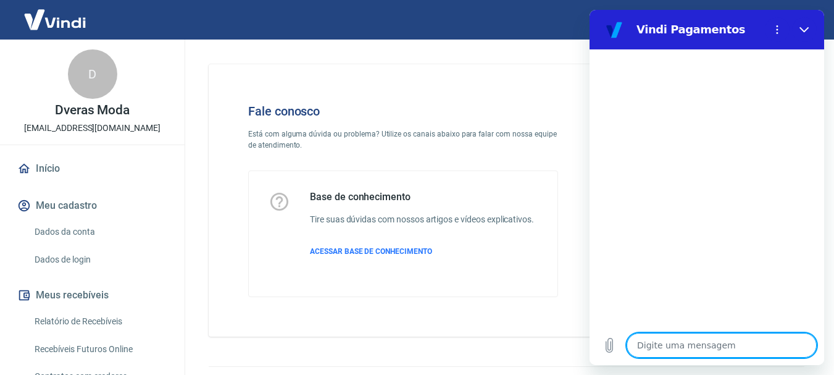
type textarea "x"
click at [668, 352] on textarea at bounding box center [722, 345] width 190 height 25
type textarea "Q"
type textarea "x"
type textarea "QU"
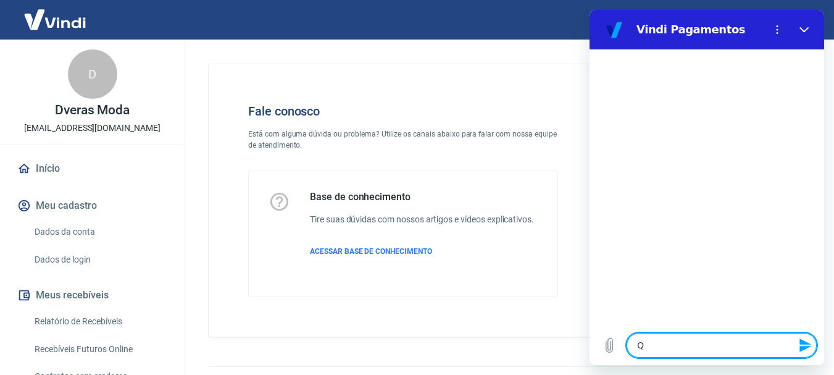
type textarea "x"
type textarea "QUA"
type textarea "x"
type textarea "QUAN"
type textarea "x"
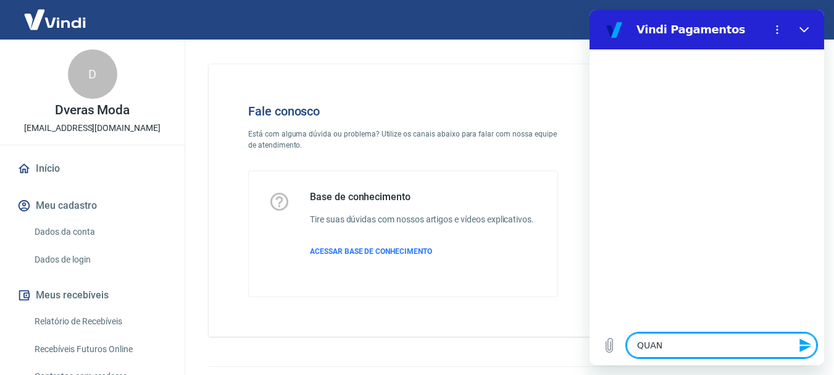
type textarea "QUANT"
type textarea "x"
type textarea "QUANTO"
type textarea "x"
type textarea "QUANTO"
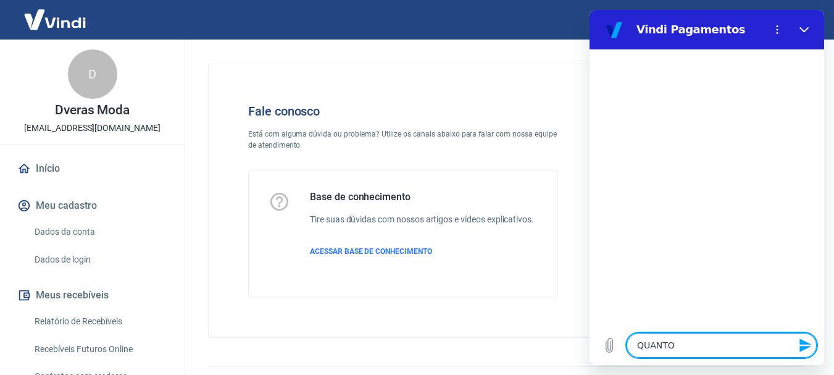
type textarea "x"
type textarea "QUANTO T"
type textarea "x"
type textarea "QUANTO TE"
type textarea "x"
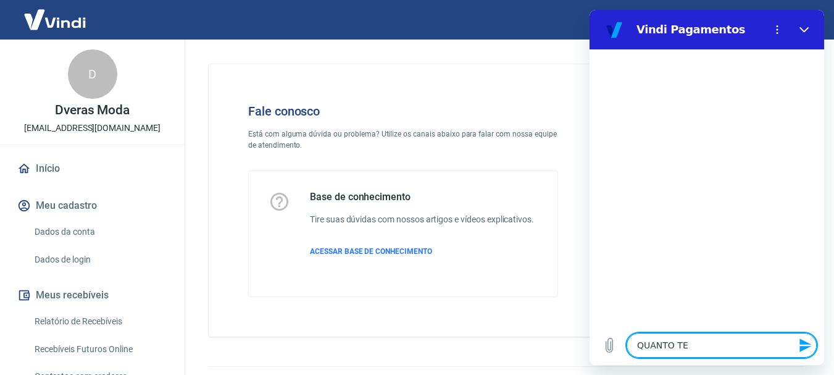
type textarea "QUANTO TEM"
type textarea "x"
type textarea "QUANTO TE"
type textarea "x"
type textarea "QUANTO"
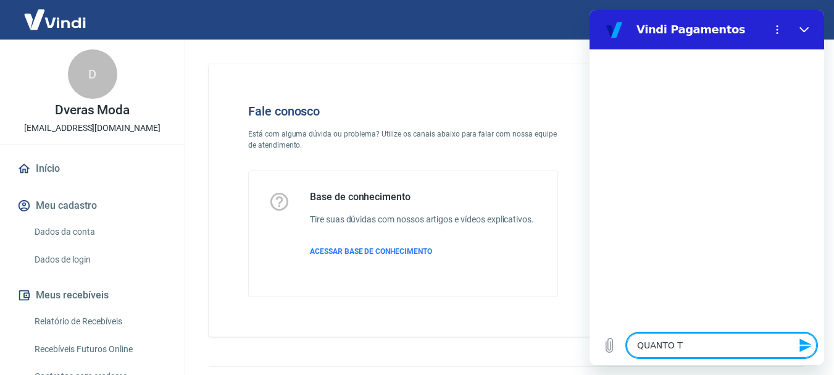
type textarea "x"
type textarea "QUANTO"
type textarea "x"
type textarea "QUANT"
type textarea "x"
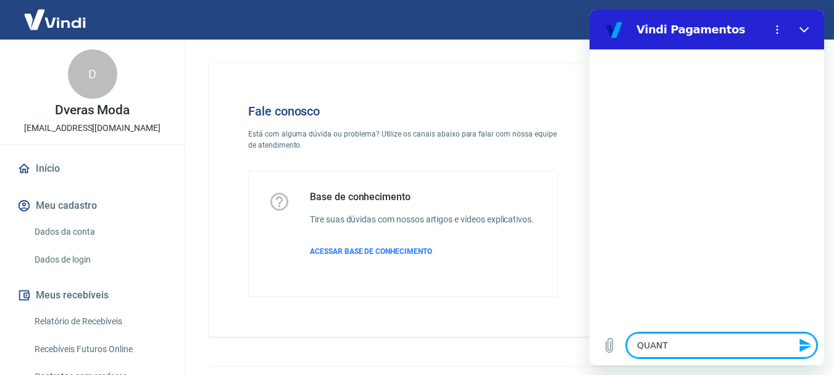
type textarea "QUAN"
type textarea "x"
type textarea "QUA"
type textarea "x"
type textarea "QU"
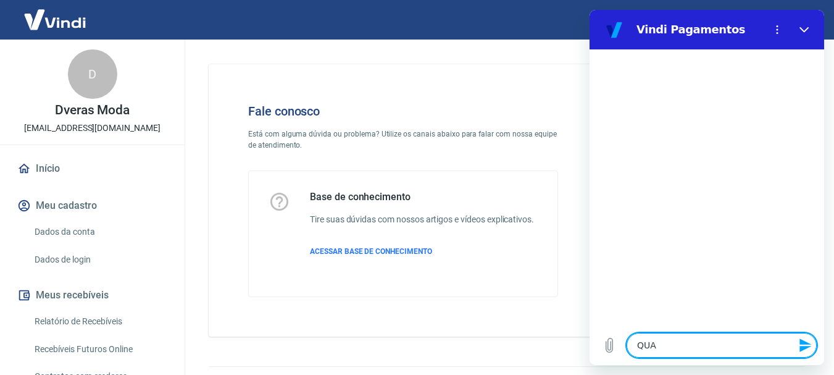
type textarea "x"
type textarea "Q"
type textarea "x"
type textarea "O"
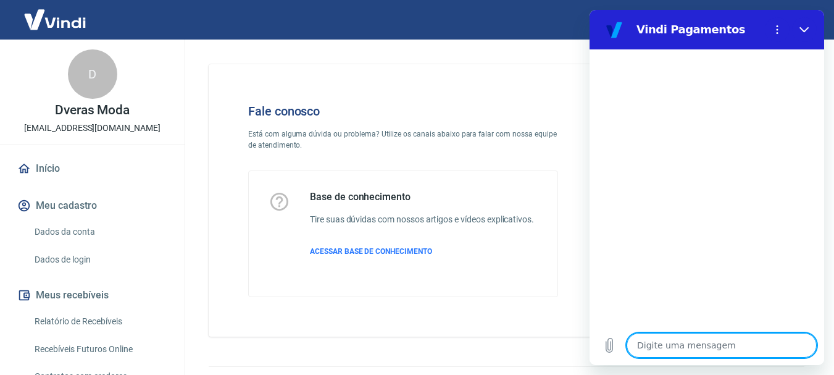
type textarea "x"
type textarea "ON"
type textarea "x"
type textarea "OND"
type textarea "x"
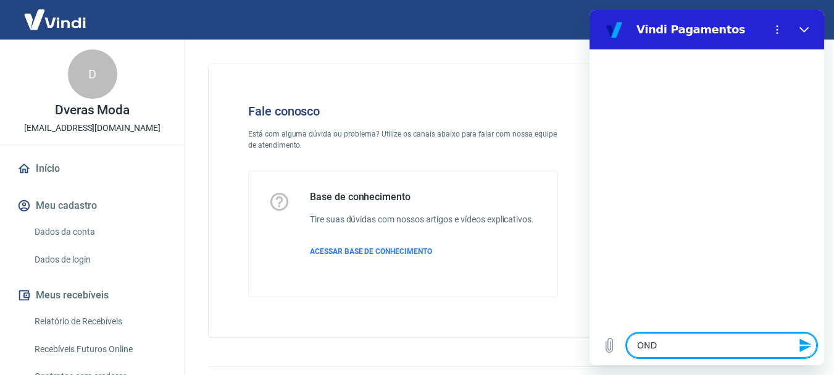
type textarea "ONDE"
type textarea "x"
type textarea "ONDE"
type textarea "x"
type textarea "ONDE V"
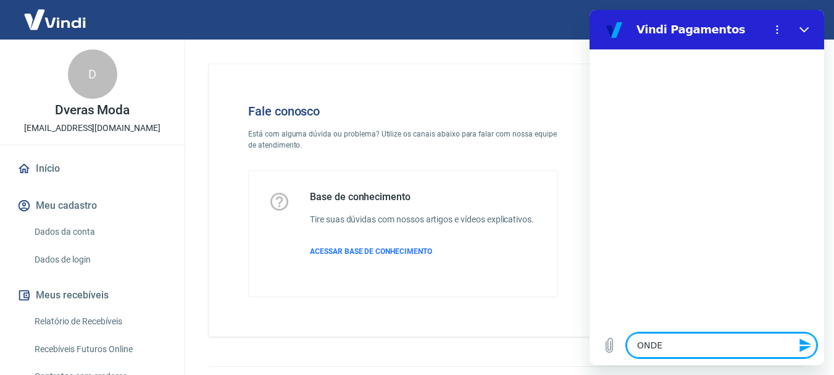
type textarea "x"
type textarea "ONDE VE"
type textarea "x"
type textarea "ONDE VEJ"
type textarea "x"
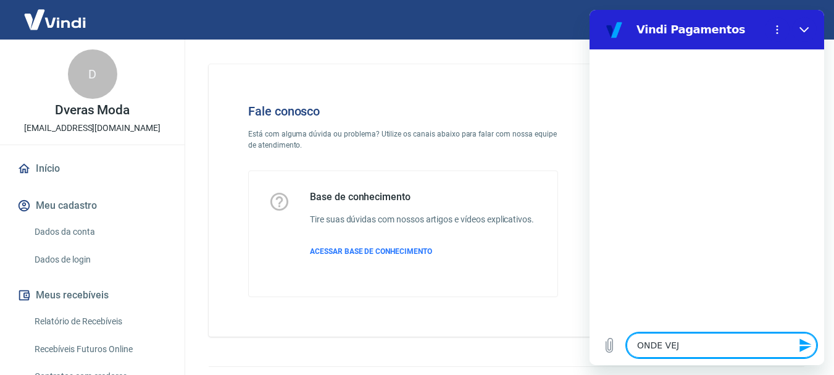
type textarea "ONDE VEJO"
type textarea "x"
type textarea "ONDE VEJO"
type textarea "x"
type textarea "ONDE VEJO O"
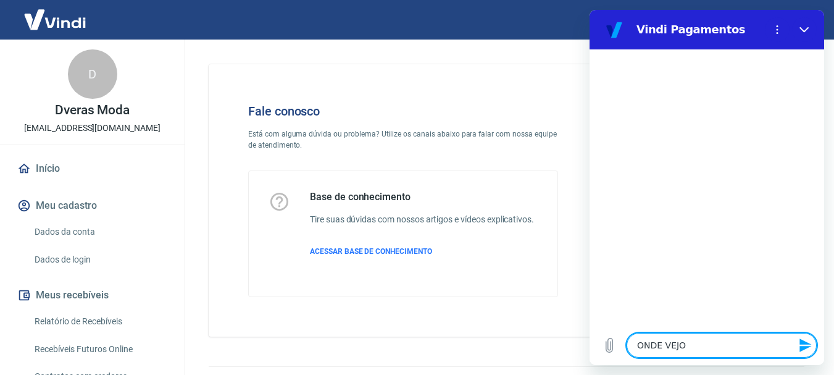
type textarea "x"
type textarea "ONDE VEJO O"
type textarea "x"
type textarea "ONDE VEJO O S"
type textarea "x"
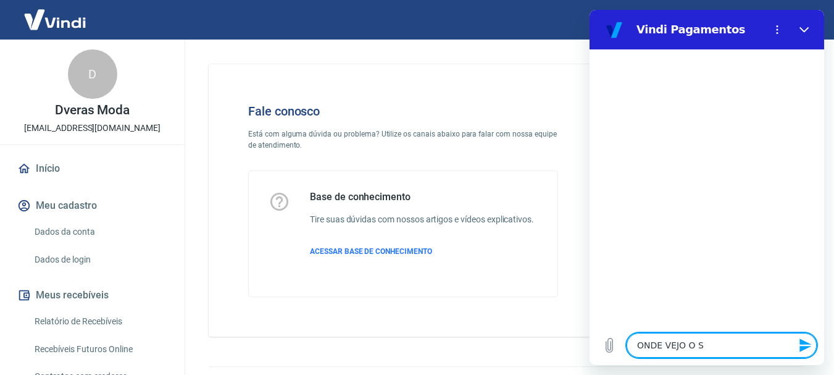
type textarea "ONDE VEJO O ST"
type textarea "x"
type textarea "ONDE VEJO O STA"
type textarea "x"
type textarea "ONDE VEJO O STAT"
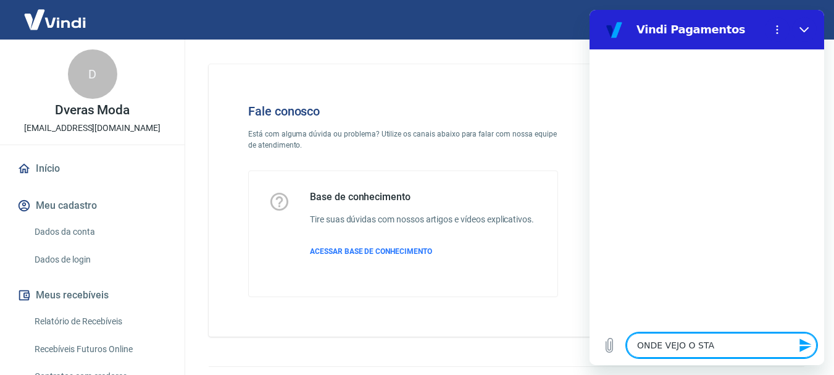
type textarea "x"
type textarea "ONDE VEJO O STATU"
type textarea "x"
type textarea "ONDE VEJO O STATUS"
type textarea "x"
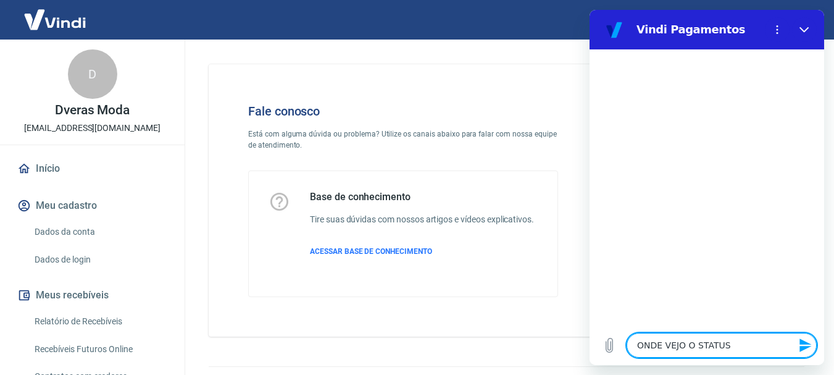
type textarea "ONDE VEJO O STATUS"
type textarea "x"
type textarea "ONDE VEJO O STATUS D"
type textarea "x"
type textarea "ONDE VEJO O STATUS DE"
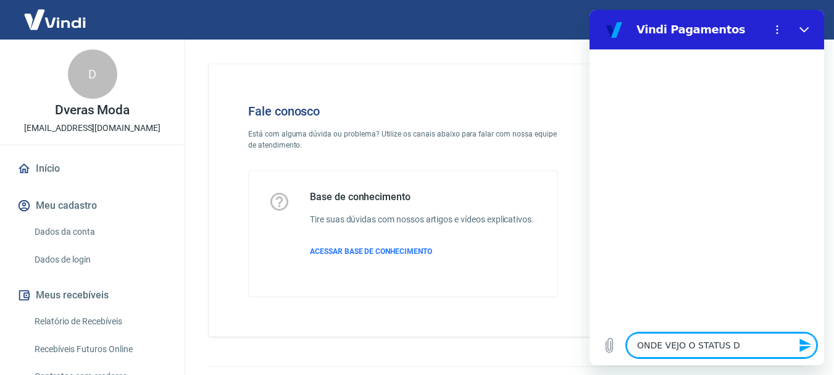
type textarea "x"
type textarea "ONDE VEJO O STATUS DE"
type textarea "x"
type textarea "ONDE VEJO O STATUS DE P"
type textarea "x"
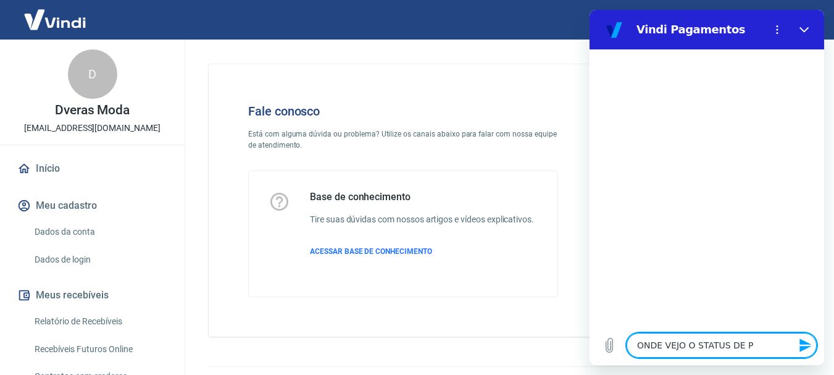
type textarea "ONDE VEJO O STATUS DE PE"
type textarea "x"
type textarea "ONDE VEJO O STATUS DE PED"
type textarea "x"
type textarea "ONDE VEJO O STATUS DE PEDI"
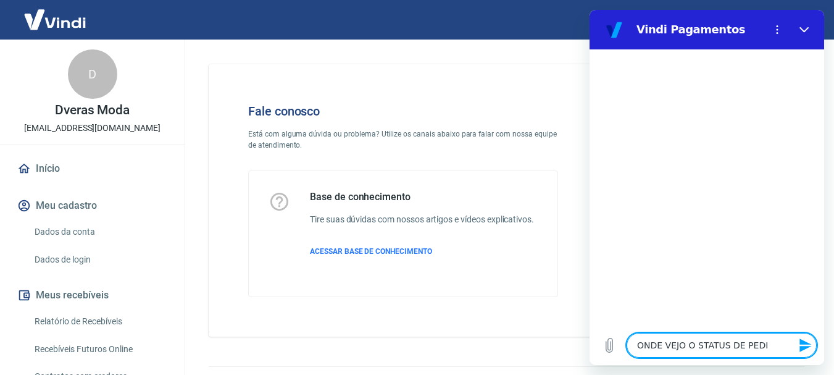
type textarea "x"
type textarea "ONDE VEJO O STATUS DE PEDID"
type textarea "x"
type textarea "ONDE VEJO O STATUS DE PEDIDO"
type textarea "x"
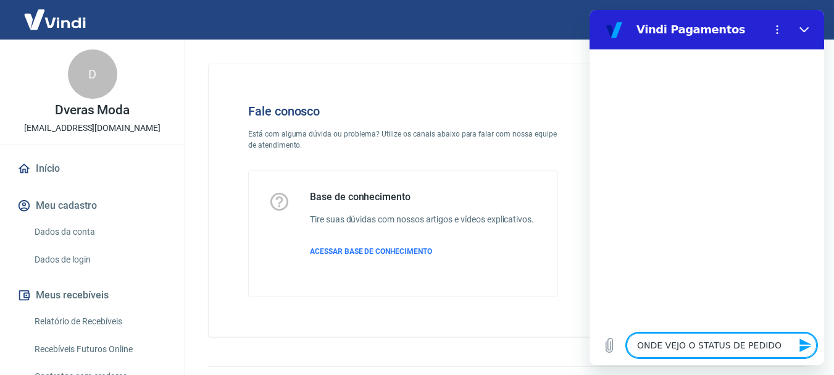
type textarea "ONDE VEJO O STATUS DE PEDIDOS"
type textarea "x"
type textarea "ONDE VEJO O STATUS DE PEDIDOS"
type textarea "x"
type textarea "ONDE VEJO O STATUS DE PEDIDOS A"
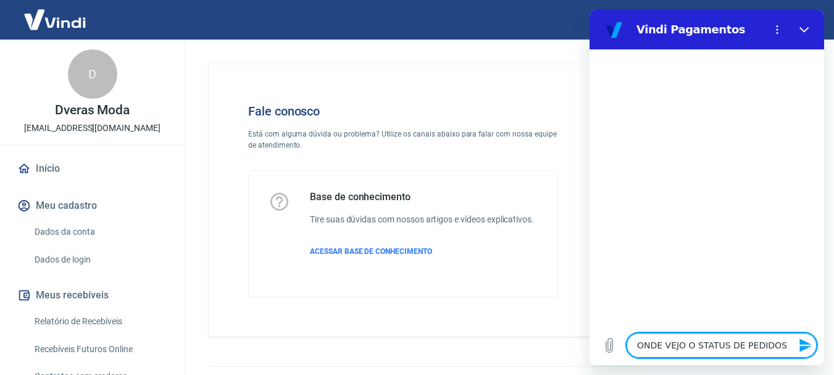
type textarea "x"
type textarea "ONDE VEJO O STATUS DE PEDIDOS A"
type textarea "x"
type textarea "ONDE VEJO O STATUS DE PEDIDOS A S"
type textarea "x"
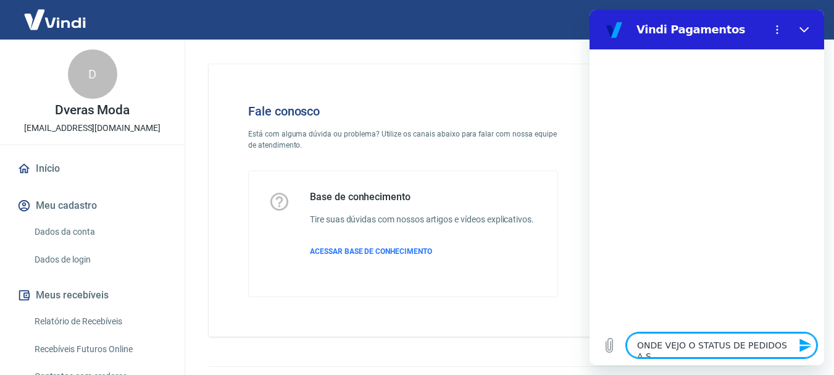
type textarea "ONDE VEJO O STATUS DE PEDIDOS A SE"
type textarea "x"
type textarea "ONDE VEJO O STATUS DE PEDIDOS A SER"
type textarea "x"
type textarea "ONDE VEJO O STATUS DE PEDIDOS A SERE"
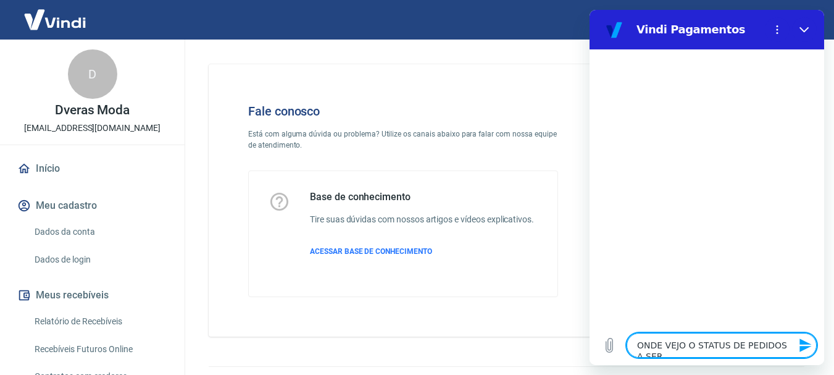
type textarea "x"
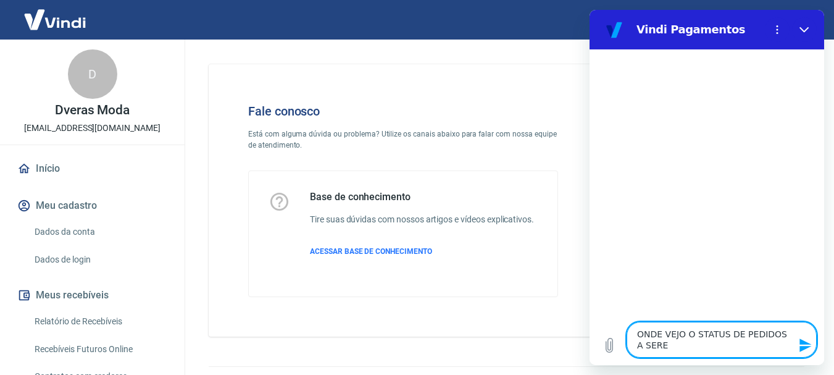
type textarea "ONDE VEJO O STATUS DE PEDIDOS A SEREM"
type textarea "x"
type textarea "ONDE VEJO O STATUS DE PEDIDOS A SEREM"
type textarea "x"
type textarea "ONDE VEJO O STATUS DE PEDIDOS A SEREM R"
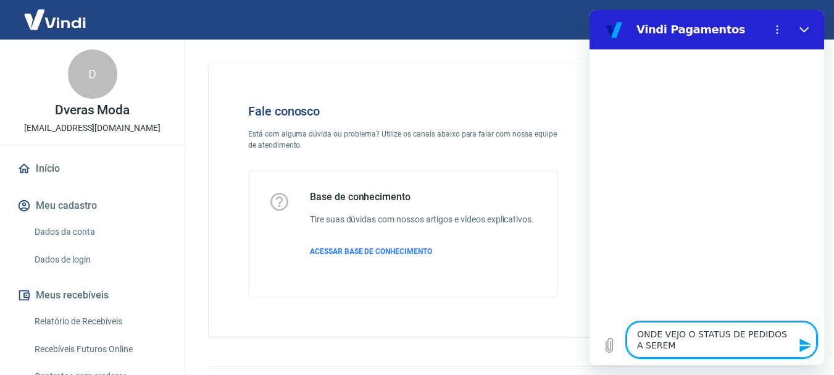
type textarea "x"
type textarea "ONDE VEJO O STATUS DE PEDIDOS A SEREM RE"
type textarea "x"
type textarea "ONDE VEJO O STATUS DE PEDIDOS A SEREM REE"
type textarea "x"
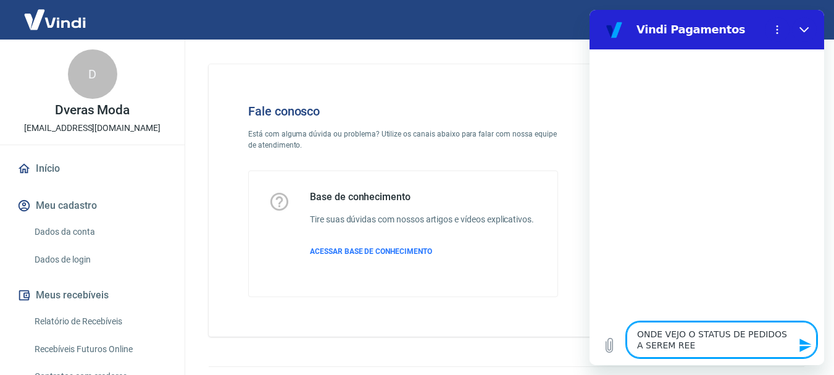
type textarea "ONDE VEJO O STATUS DE PEDIDOS A SEREM REEM"
type textarea "x"
type textarea "ONDE VEJO O STATUS DE PEDIDOS A SEREM REEMB"
type textarea "x"
type textarea "ONDE VEJO O STATUS DE PEDIDOS A SEREM REEMBO"
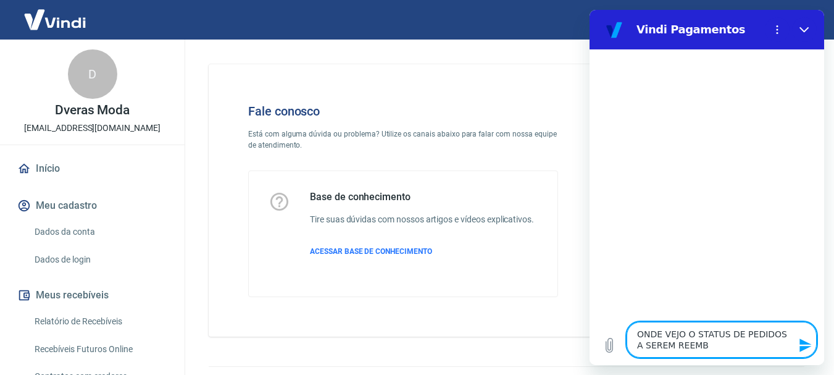
type textarea "x"
type textarea "ONDE VEJO O STATUS DE PEDIDOS A SEREM REEMBOL"
type textarea "x"
type textarea "ONDE VEJO O STATUS DE PEDIDOS A SEREM REEMBOLS"
type textarea "x"
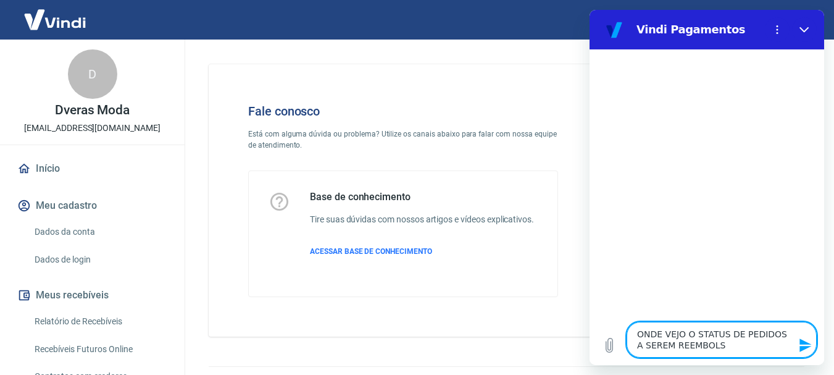
type textarea "ONDE VEJO O STATUS DE PEDIDOS A SEREM REEMBOLSA"
type textarea "x"
type textarea "ONDE VEJO O STATUS DE PEDIDOS A SEREM REEMBOLSAD"
type textarea "x"
type textarea "ONDE VEJO O STATUS DE PEDIDOS A SEREM REEMBOLSADO"
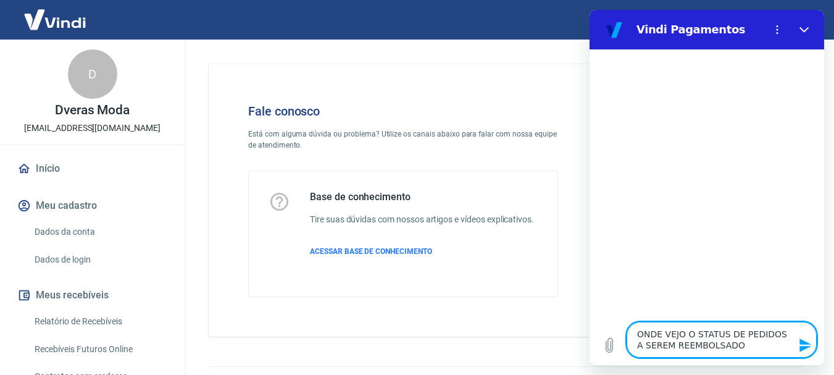
type textarea "x"
type textarea "ONDE VEJO O STATUS DE PEDIDOS A SEREM REEMBOLSADOS"
type textarea "x"
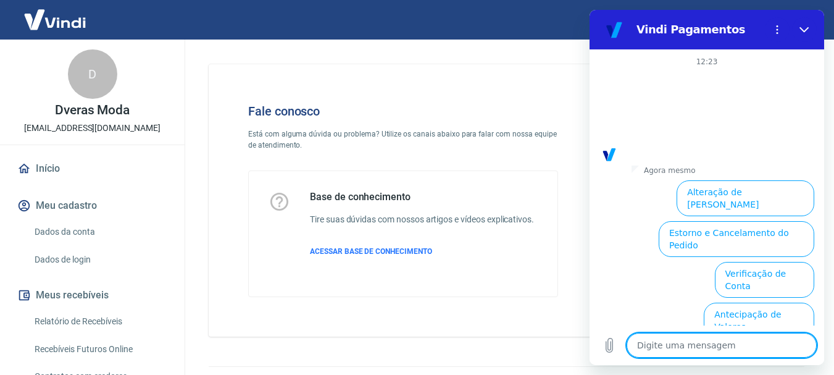
scroll to position [109, 0]
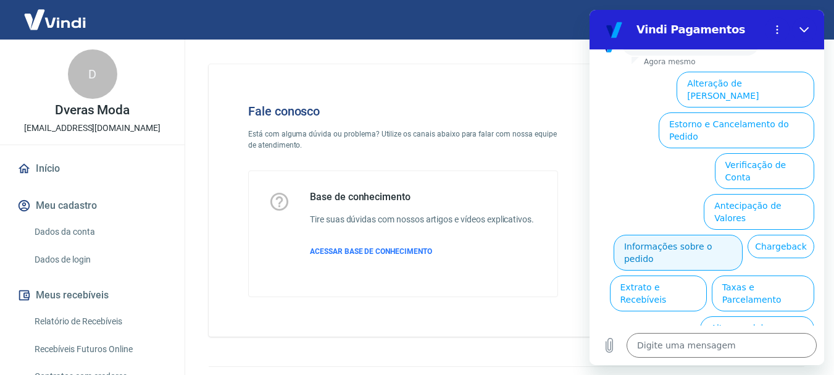
click at [737, 235] on button "Informações sobre o pedido" at bounding box center [678, 253] width 129 height 36
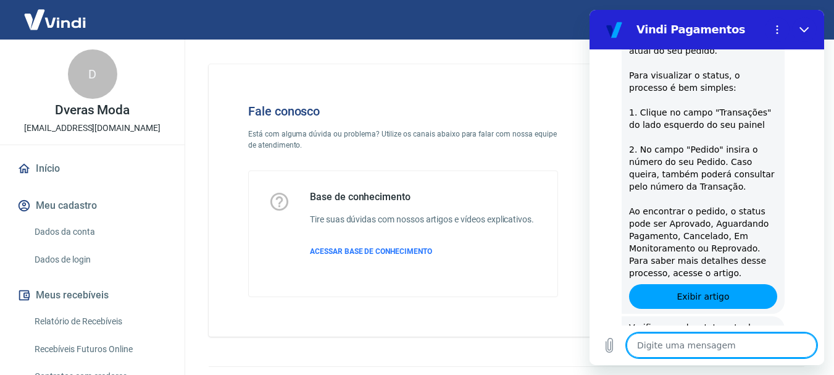
type textarea "x"
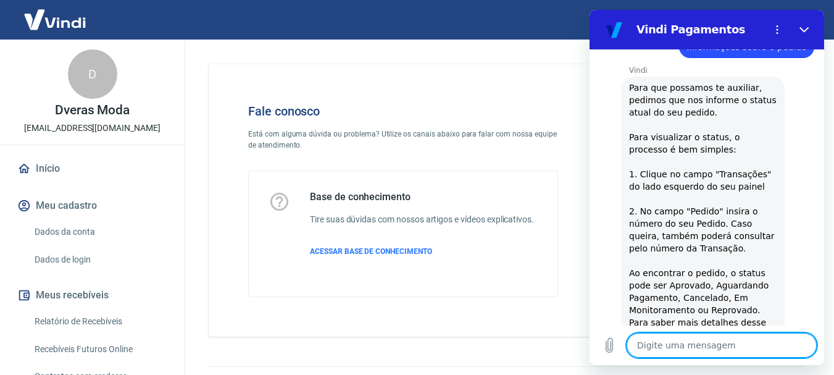
scroll to position [74, 0]
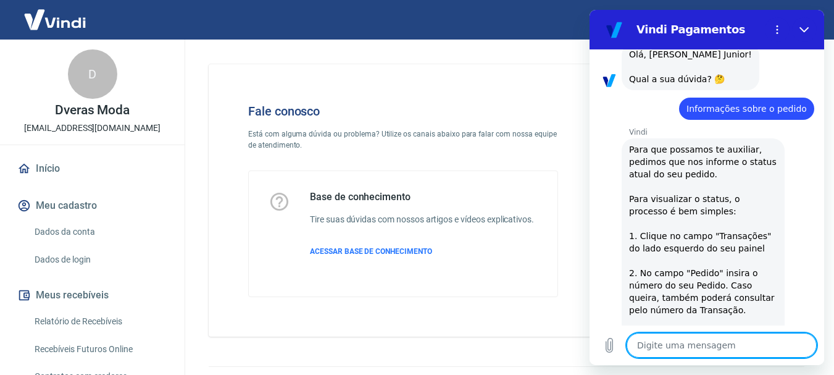
click at [661, 348] on textarea at bounding box center [722, 345] width 190 height 25
type textarea "P"
type textarea "x"
type textarea "PE"
type textarea "x"
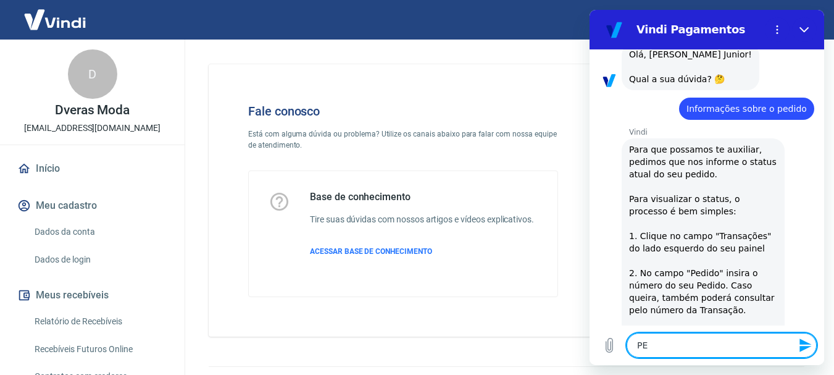
type textarea "PED"
type textarea "x"
type textarea "PEDI"
type textarea "x"
type textarea "PEDID"
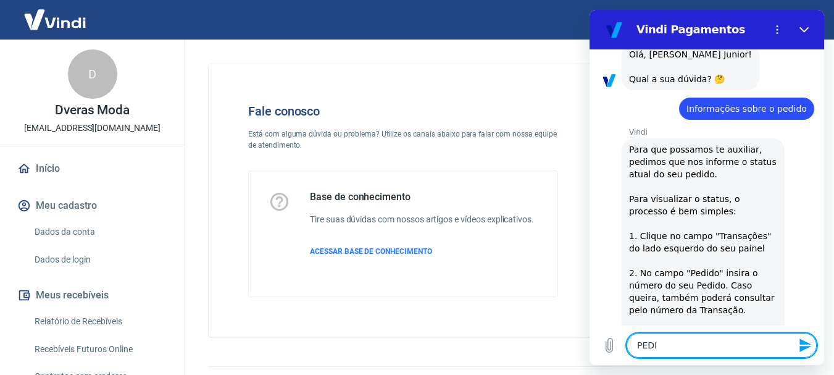
type textarea "x"
type textarea "PEDIDO"
type textarea "x"
type textarea "PEDIDO"
type textarea "x"
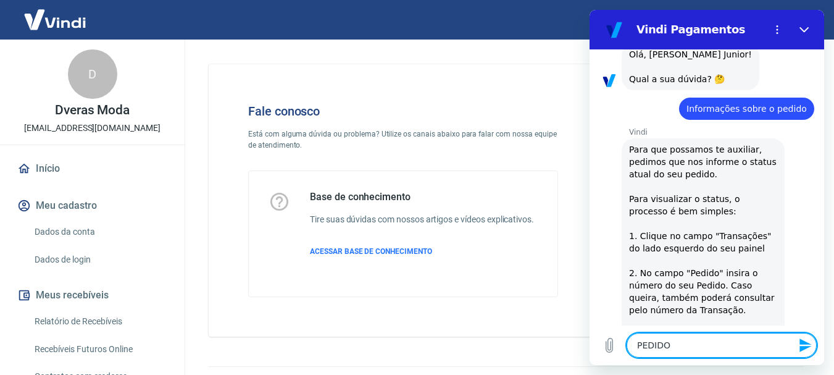
type textarea "PEDIDO 5"
type textarea "x"
type textarea "PEDIDO 51"
type textarea "x"
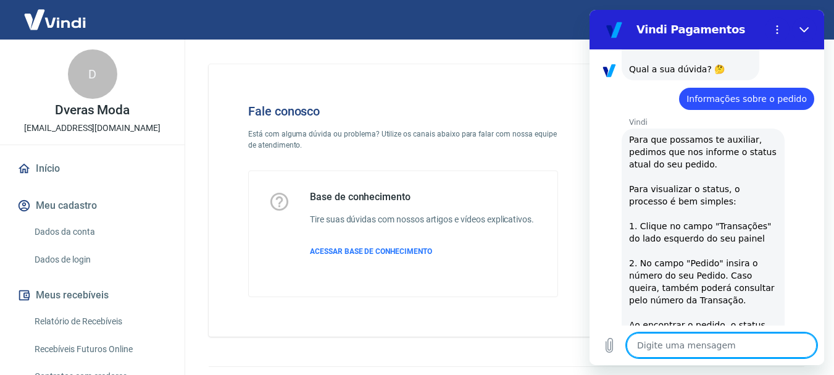
scroll to position [207, 0]
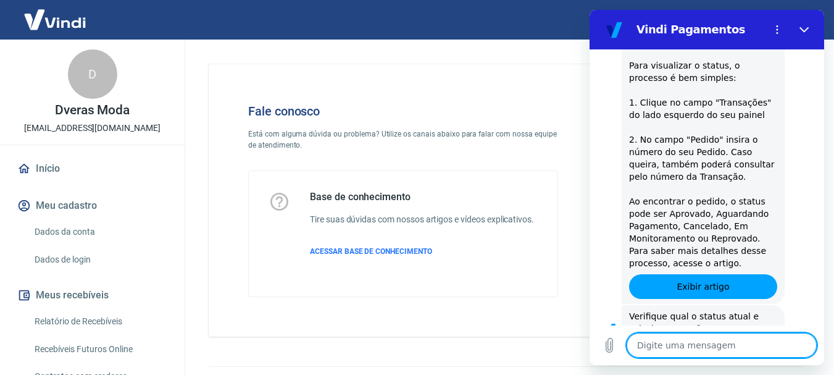
type textarea "x"
